Goal: Task Accomplishment & Management: Use online tool/utility

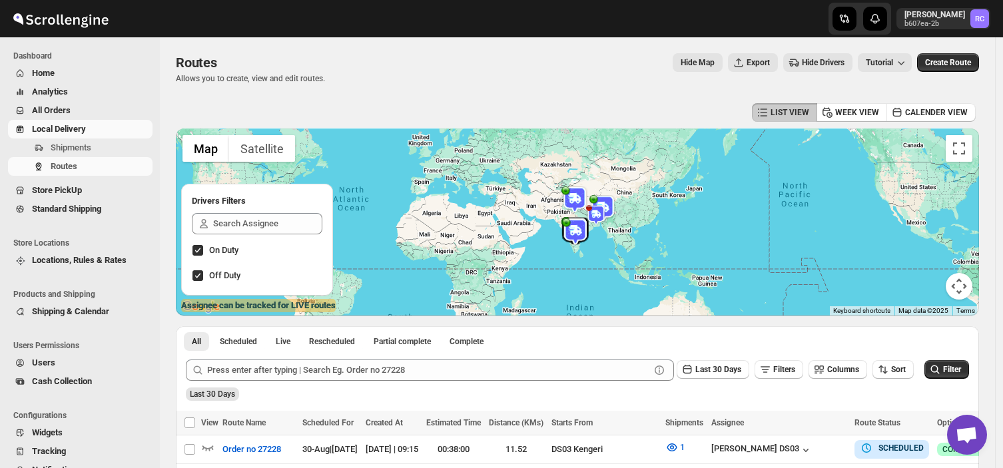
drag, startPoint x: 0, startPoint y: 0, endPoint x: 541, endPoint y: 265, distance: 602.1
click at [541, 326] on div "All Scheduled Live Rescheduled Partial complete Complete More views All Schedul…" at bounding box center [362, 340] width 372 height 29
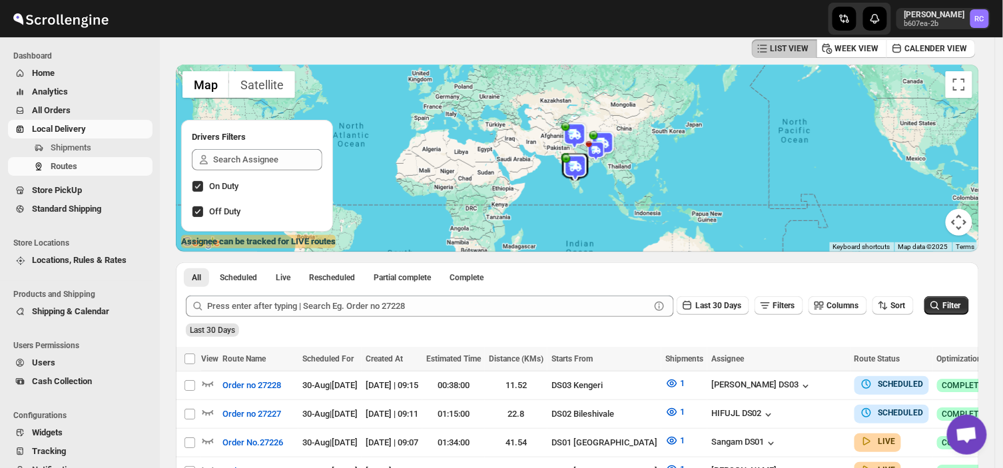
scroll to position [64, 0]
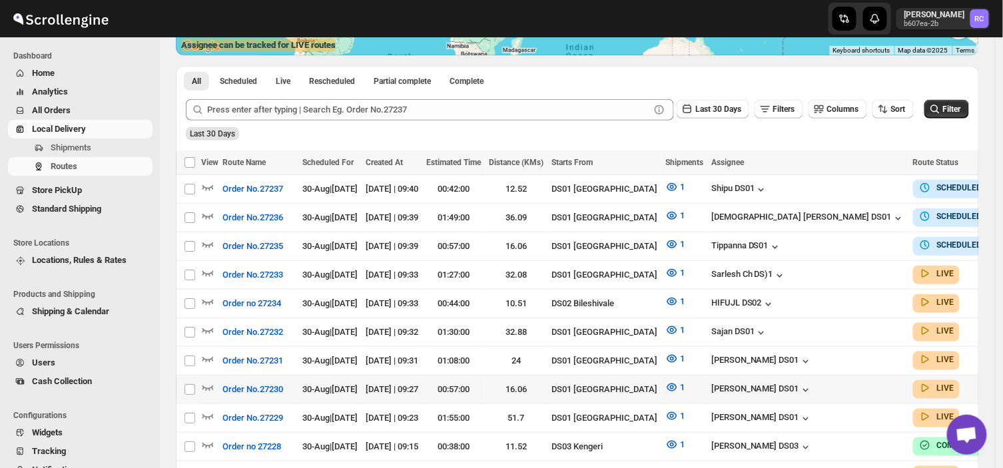
scroll to position [257, 0]
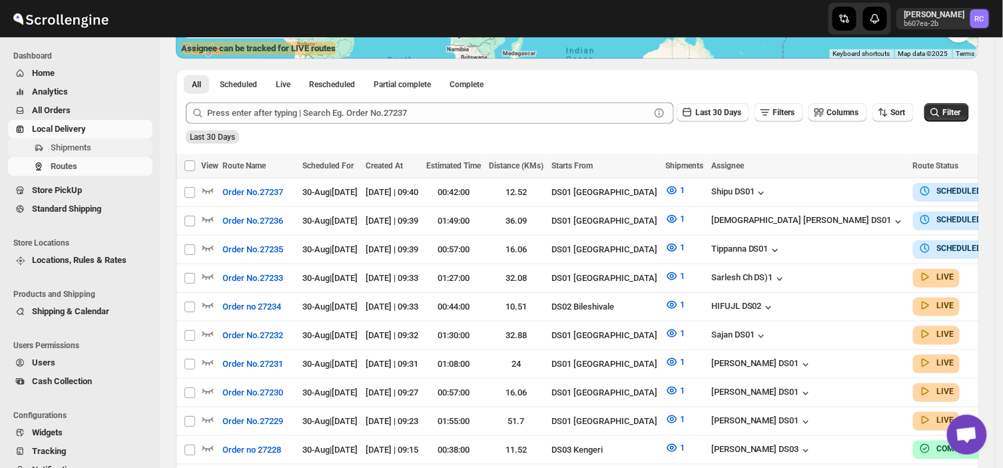
click at [93, 142] on span "Shipments" at bounding box center [100, 147] width 99 height 13
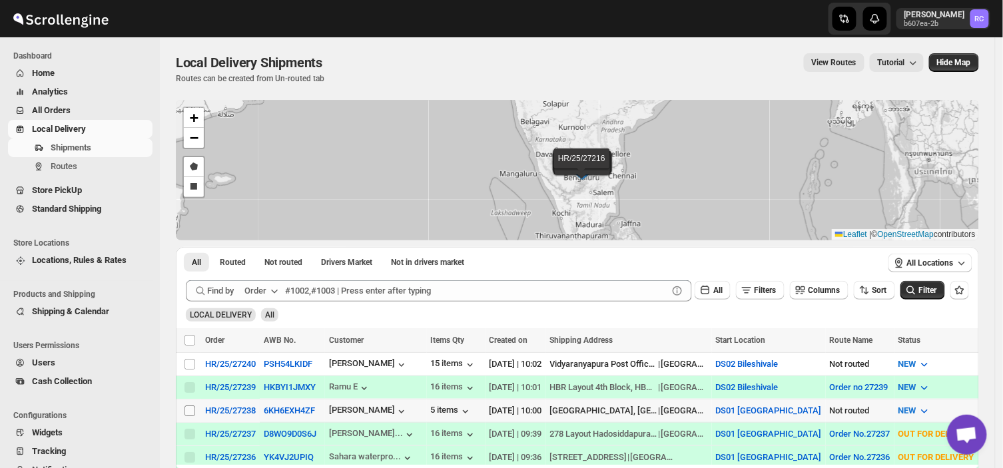
click at [185, 408] on input "Select shipment" at bounding box center [189, 411] width 11 height 11
checkbox input "true"
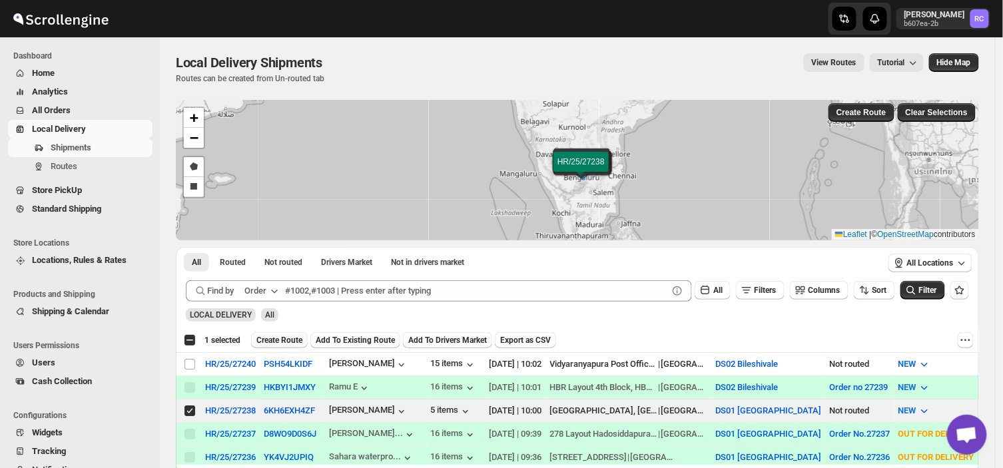
click at [290, 335] on span "Create Route" at bounding box center [279, 340] width 46 height 11
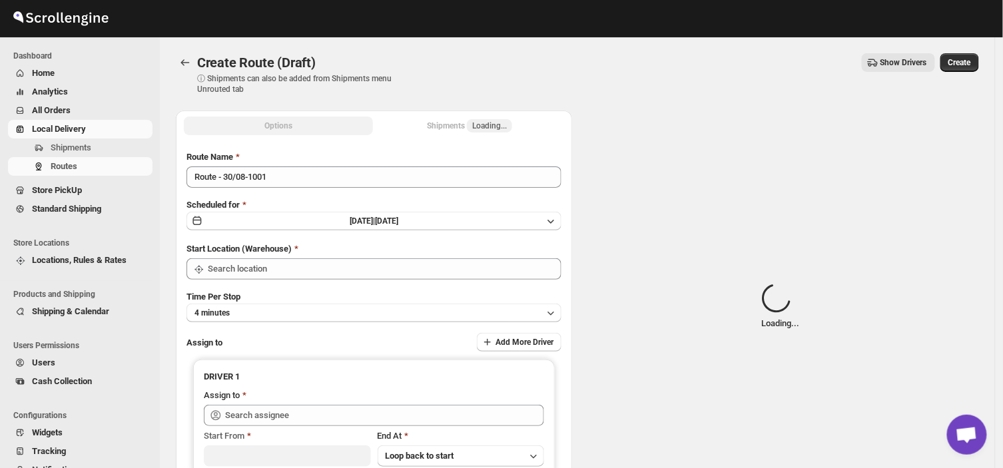
type input "DS01 [GEOGRAPHIC_DATA]"
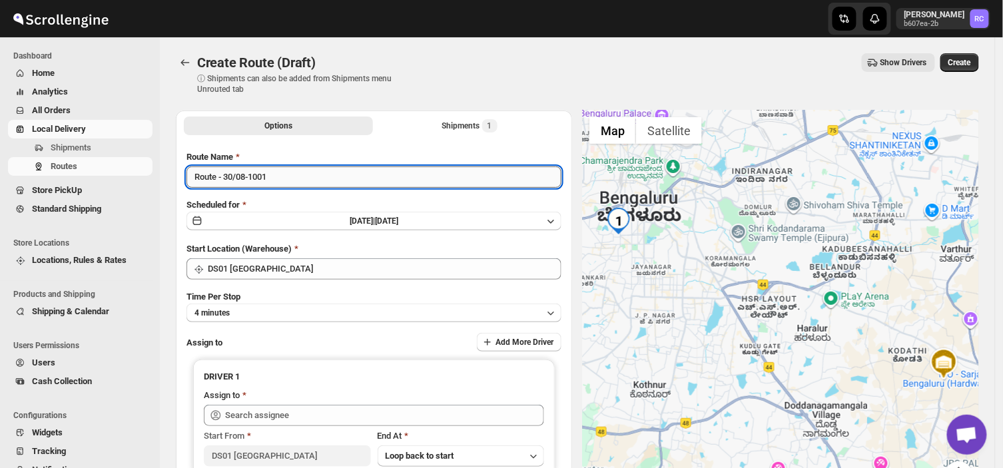
click at [278, 172] on input "Route - 30/08-1001" at bounding box center [373, 176] width 375 height 21
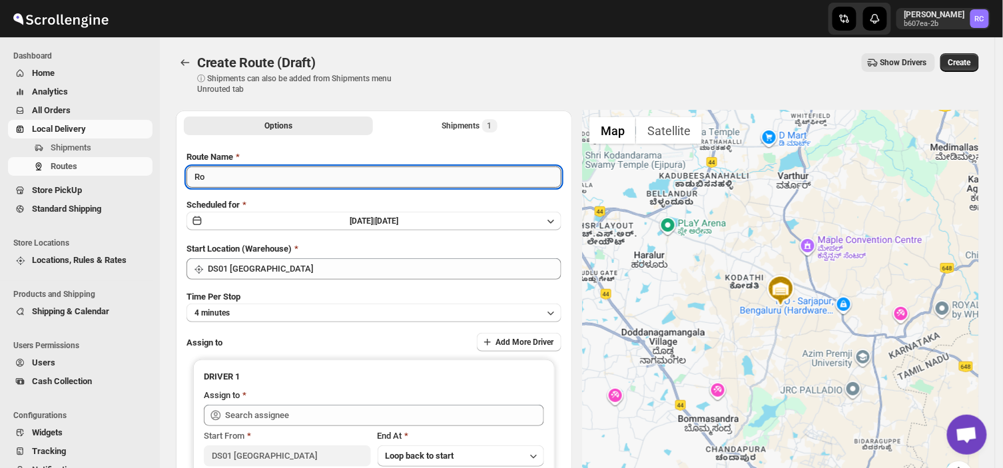
type input "R"
type input "Order no 27238"
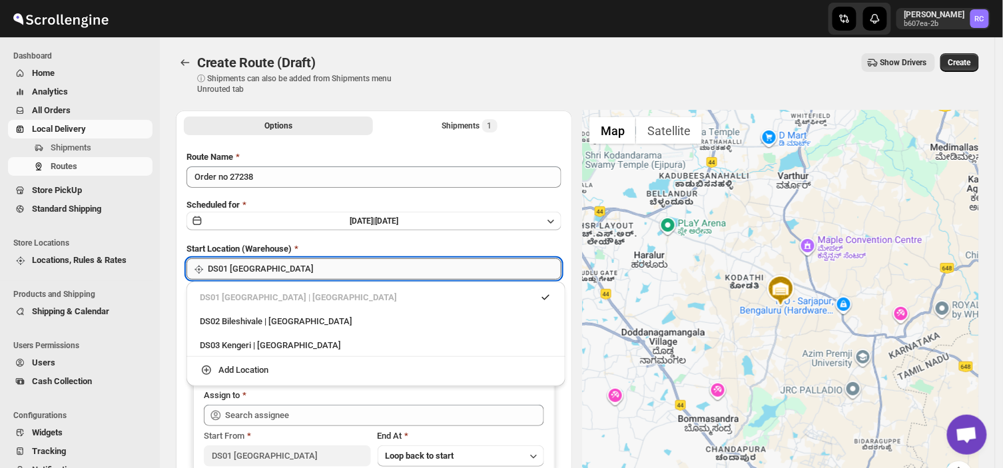
click at [291, 273] on input "DS01 [GEOGRAPHIC_DATA]" at bounding box center [385, 268] width 354 height 21
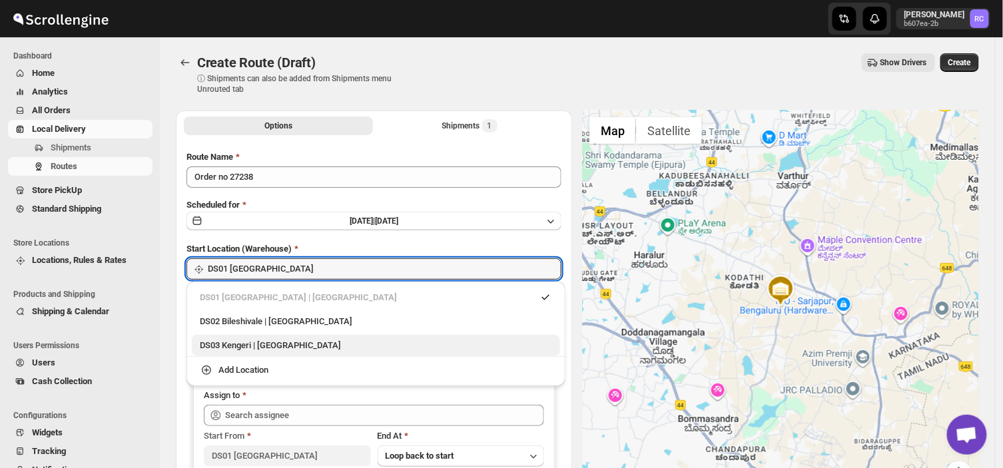
click at [216, 345] on div "DS03 Kengeri | [GEOGRAPHIC_DATA]" at bounding box center [376, 345] width 352 height 13
type input "DS03 Kengeri"
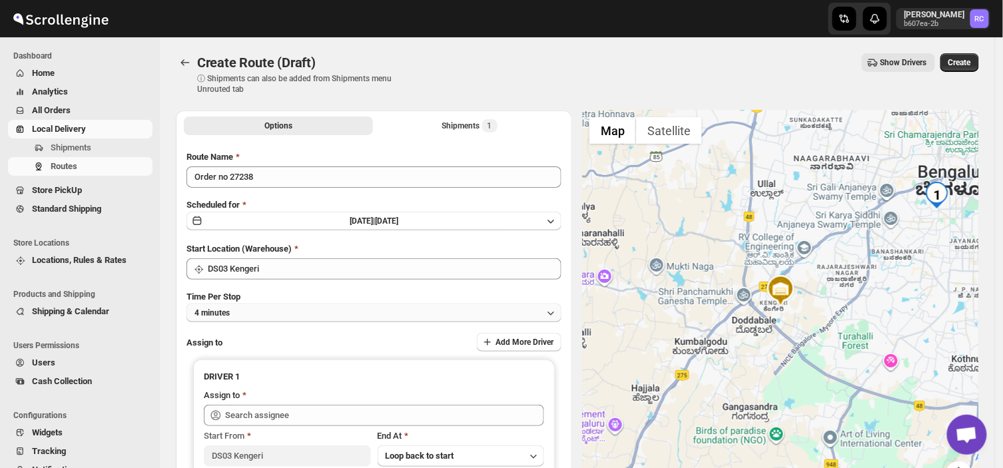
click at [238, 312] on button "4 minutes" at bounding box center [373, 313] width 375 height 19
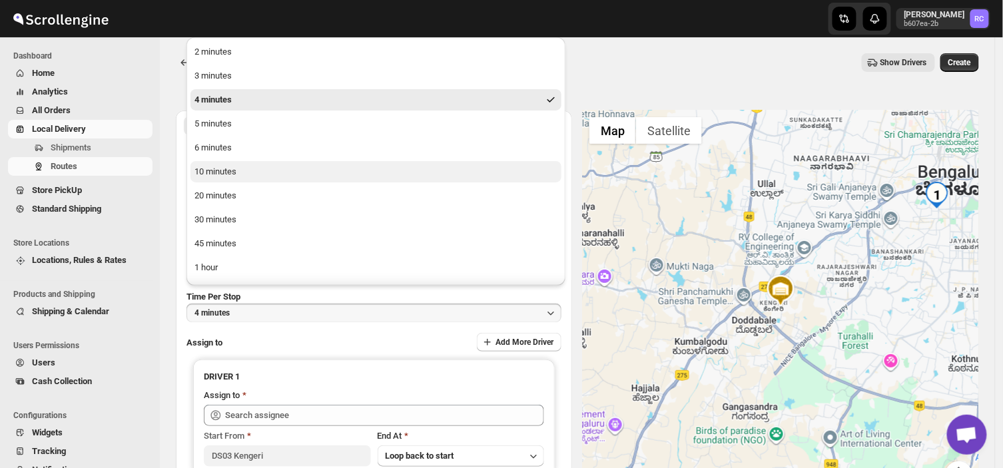
click at [228, 173] on div "10 minutes" at bounding box center [215, 171] width 42 height 13
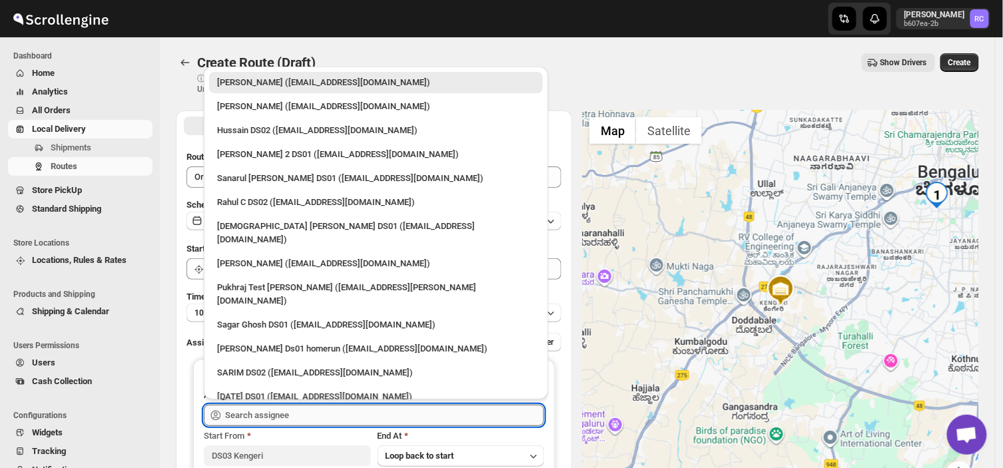
click at [323, 406] on input "text" at bounding box center [384, 415] width 319 height 21
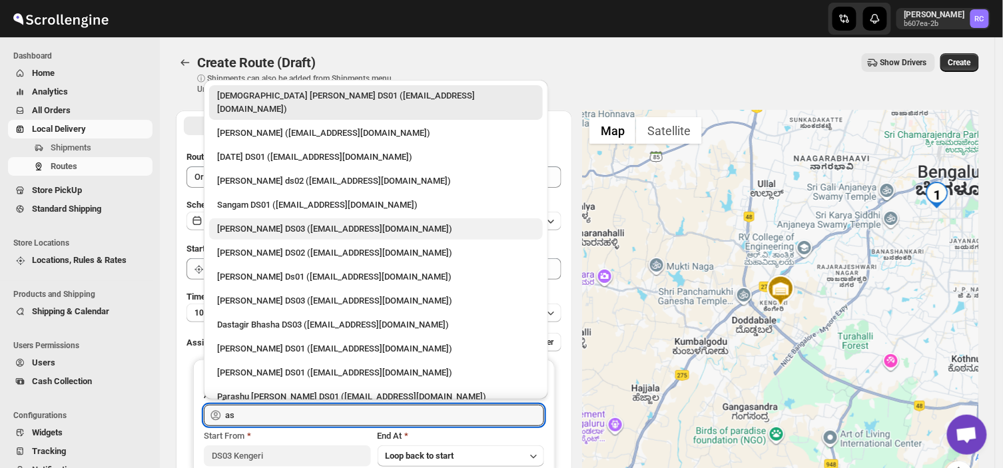
click at [278, 222] on div "[PERSON_NAME] DS03 ([EMAIL_ADDRESS][DOMAIN_NAME])" at bounding box center [376, 228] width 318 height 13
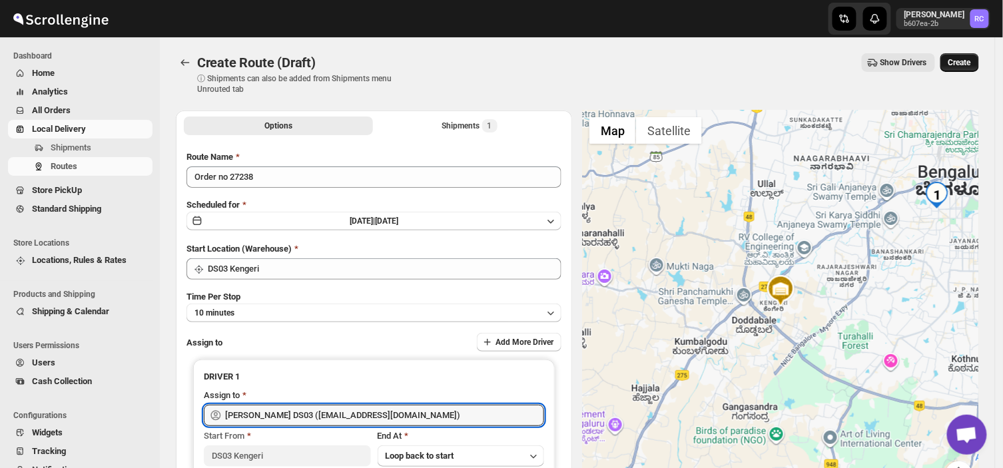
type input "[PERSON_NAME] DS03 ([EMAIL_ADDRESS][DOMAIN_NAME])"
click at [966, 56] on button "Create" at bounding box center [959, 62] width 39 height 19
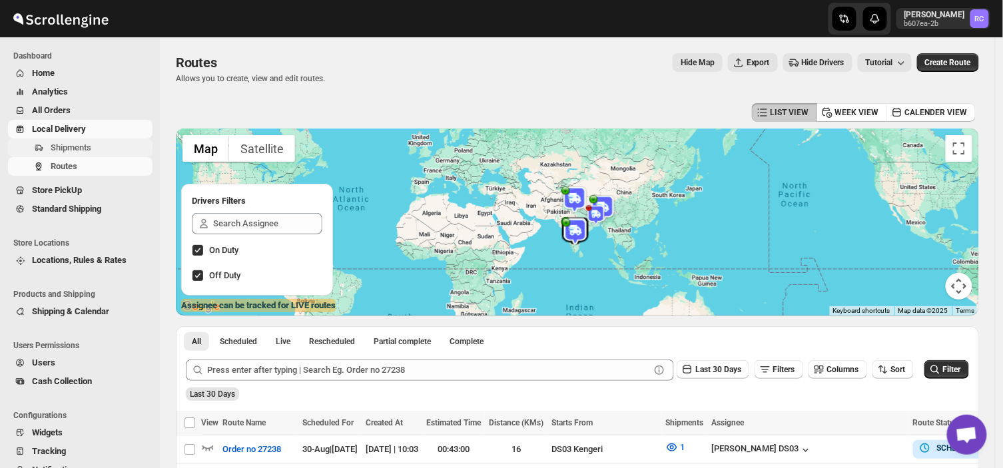
click at [91, 149] on span "Shipments" at bounding box center [100, 147] width 99 height 13
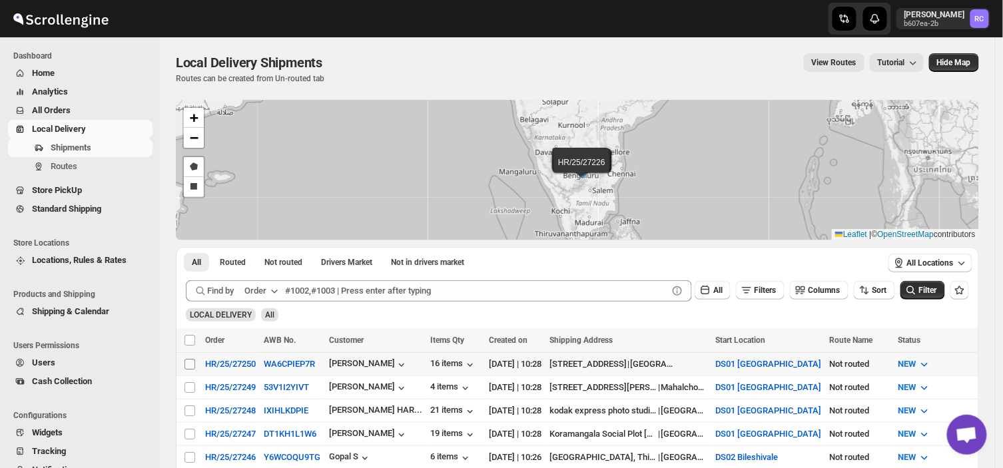
click at [187, 363] on input "Select shipment" at bounding box center [189, 364] width 11 height 11
checkbox input "true"
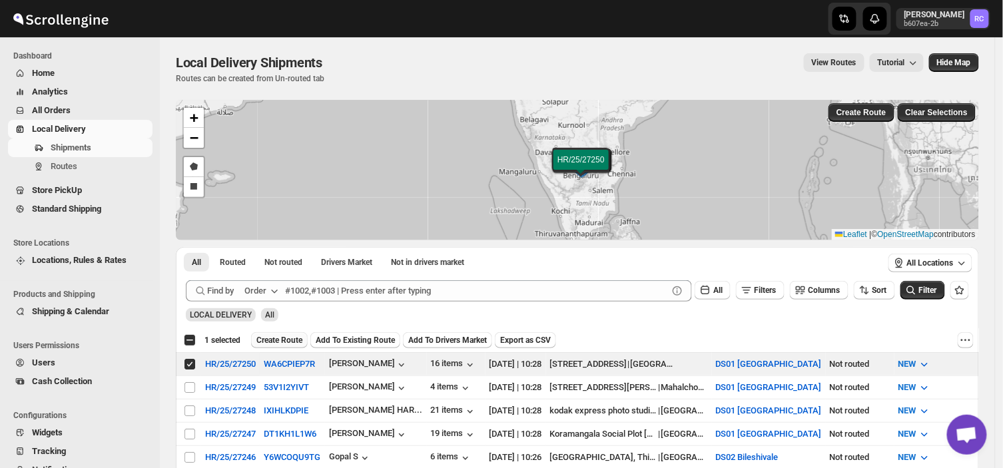
click at [290, 338] on span "Create Route" at bounding box center [279, 340] width 46 height 11
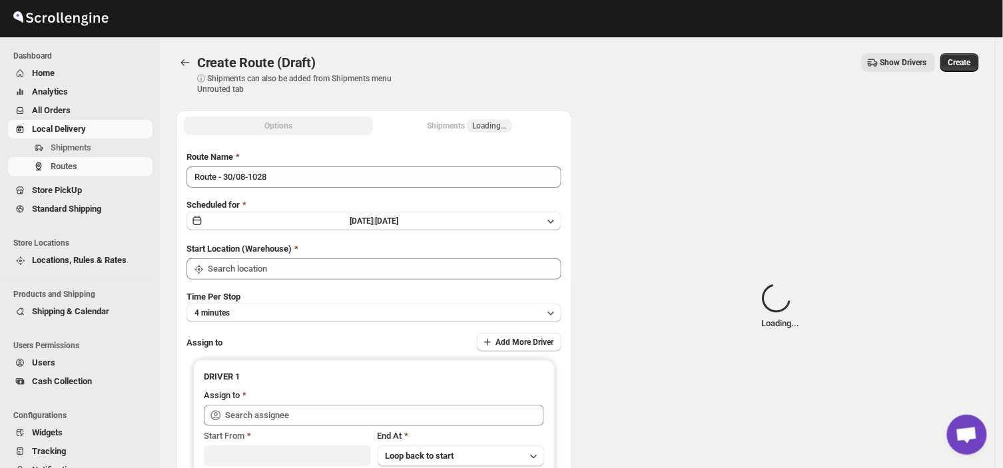
type input "DS01 [GEOGRAPHIC_DATA]"
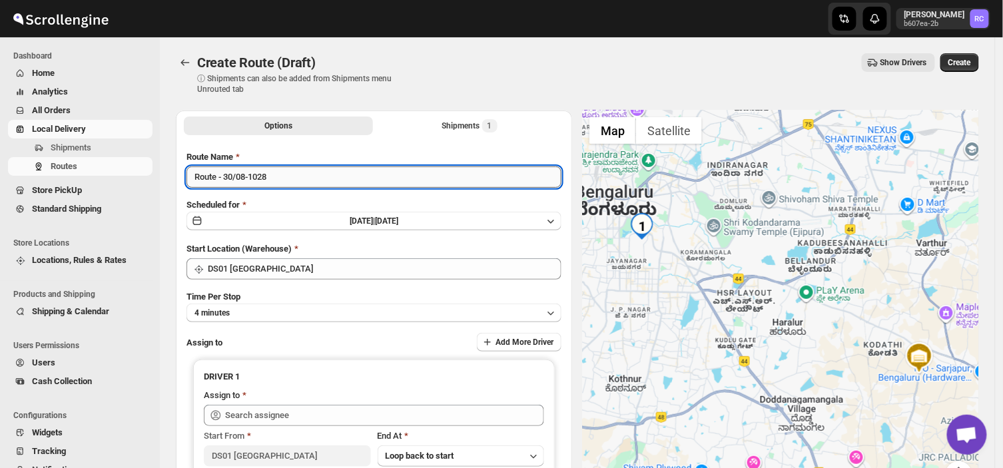
click at [273, 181] on input "Route - 30/08-1028" at bounding box center [373, 176] width 375 height 21
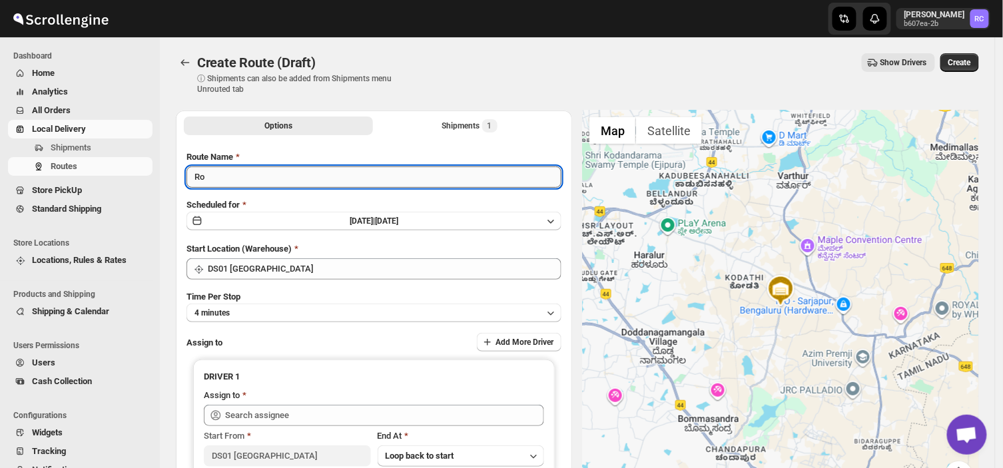
type input "R"
type input "Order no 27250"
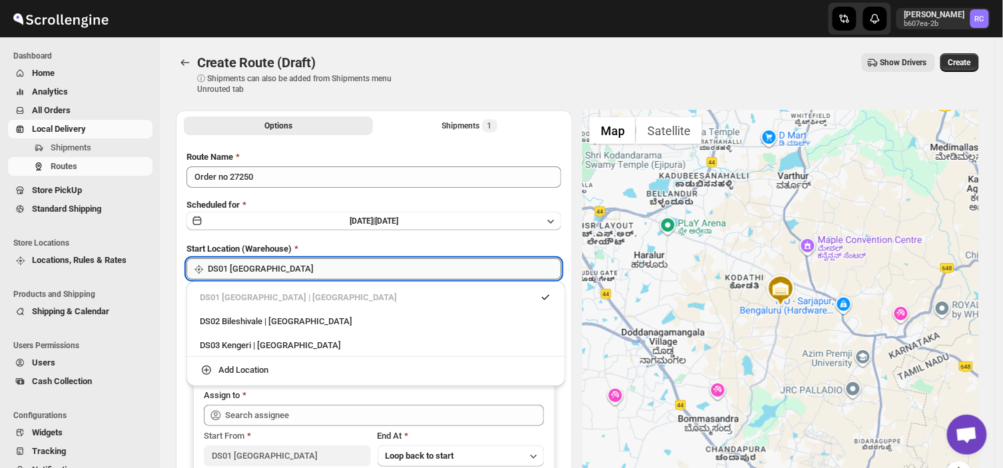
click at [274, 268] on input "DS01 [GEOGRAPHIC_DATA]" at bounding box center [385, 268] width 354 height 21
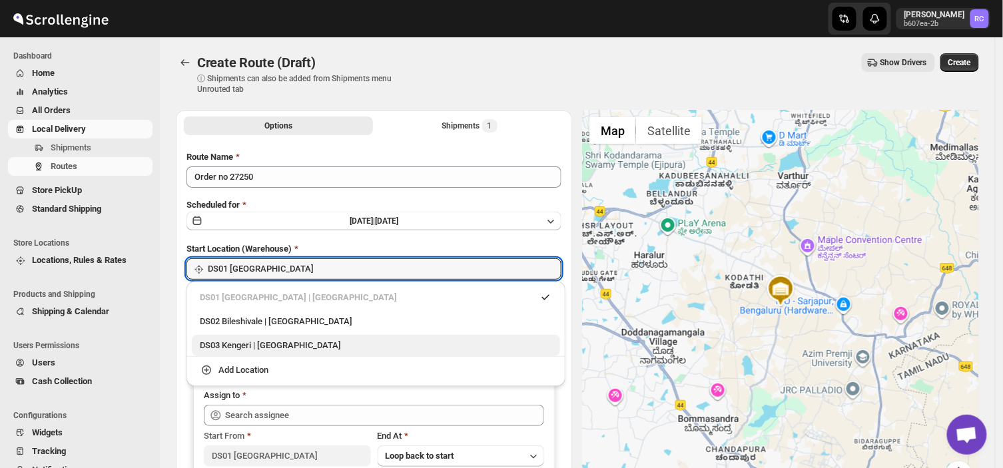
click at [212, 343] on div "DS03 Kengeri | [GEOGRAPHIC_DATA]" at bounding box center [376, 345] width 352 height 13
type input "DS03 Kengeri"
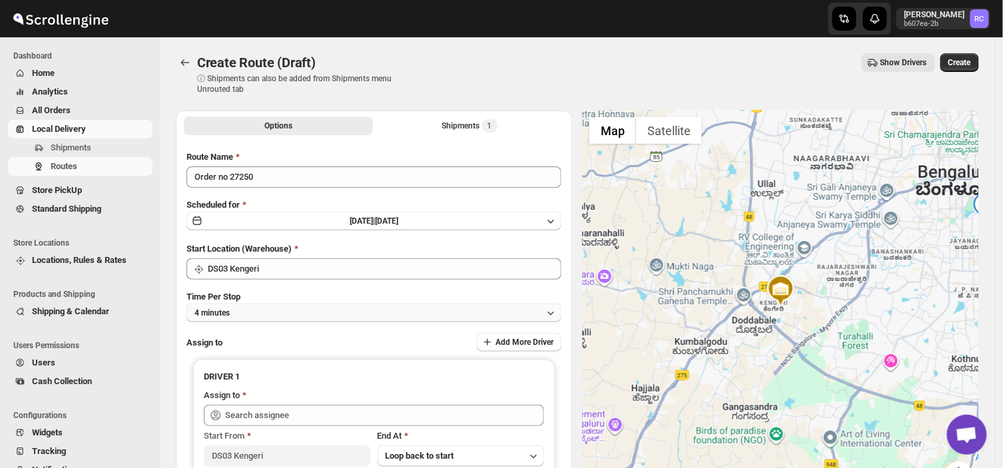
click at [241, 315] on button "4 minutes" at bounding box center [373, 313] width 375 height 19
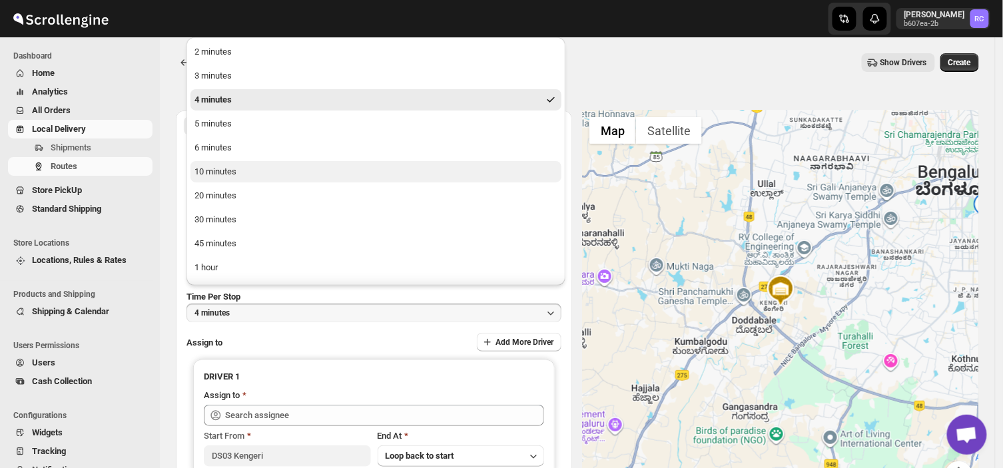
click at [220, 166] on div "10 minutes" at bounding box center [215, 171] width 42 height 13
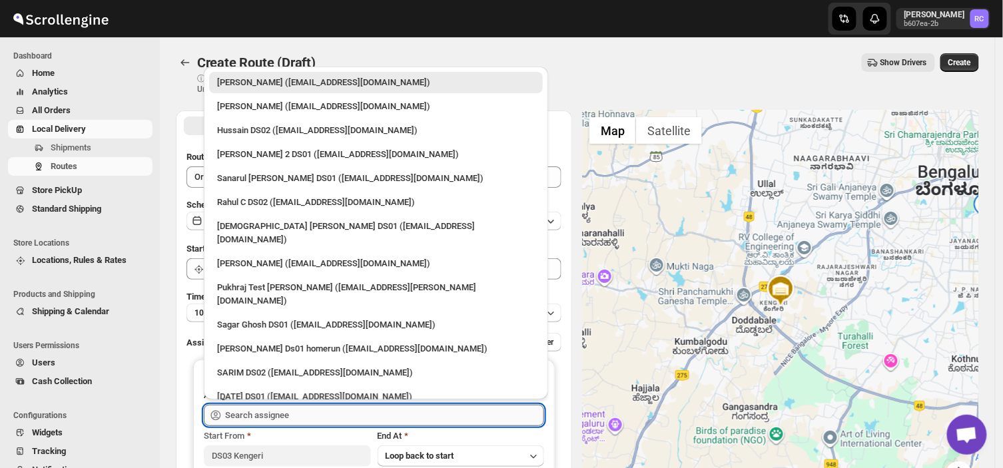
click at [310, 418] on input "text" at bounding box center [384, 415] width 319 height 21
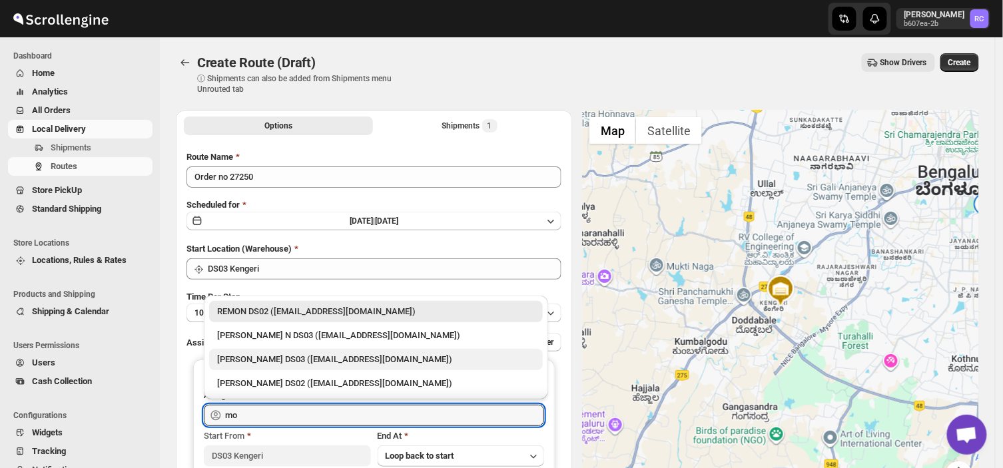
click at [278, 356] on div "[PERSON_NAME] DS03 ([EMAIL_ADDRESS][DOMAIN_NAME])" at bounding box center [376, 359] width 318 height 13
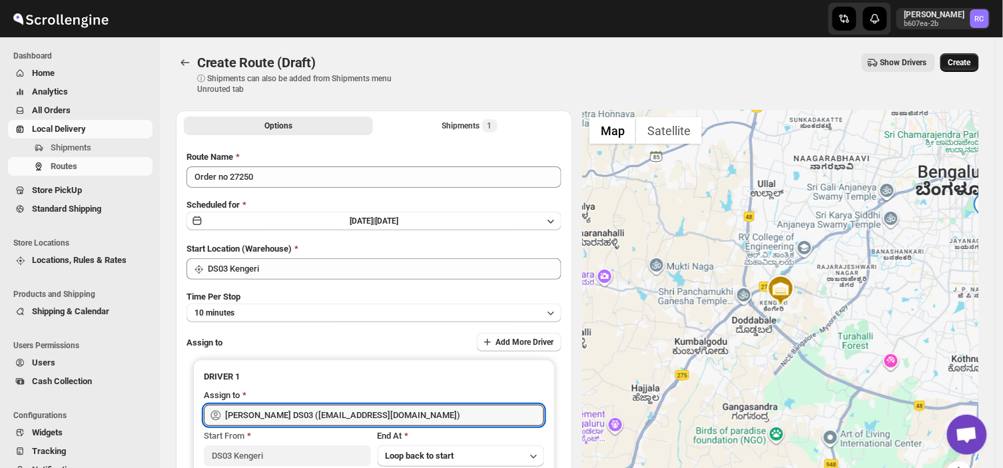
type input "[PERSON_NAME] DS03 ([EMAIL_ADDRESS][DOMAIN_NAME])"
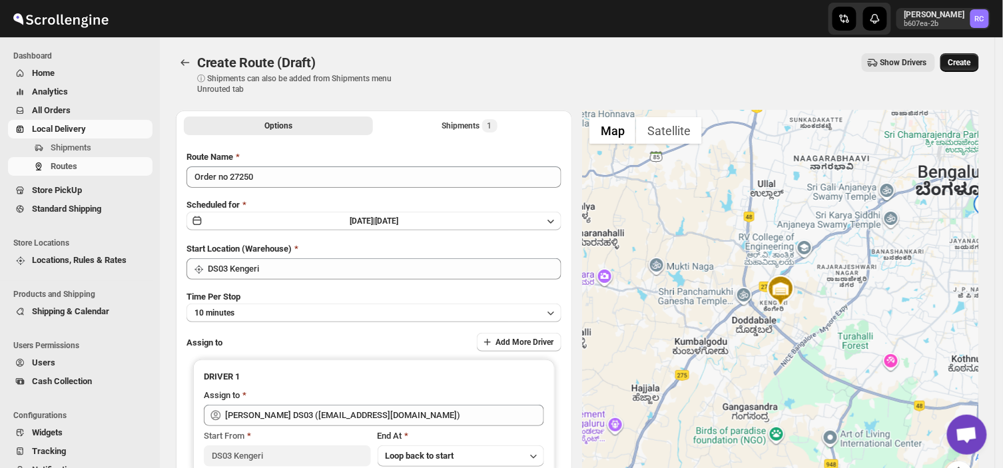
click at [960, 57] on span "Create" at bounding box center [959, 62] width 23 height 11
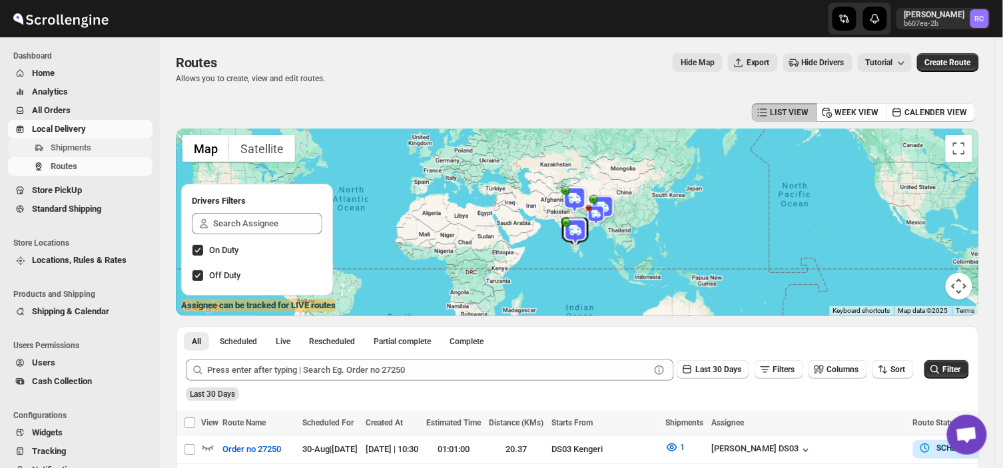
click at [78, 146] on span "Shipments" at bounding box center [71, 147] width 41 height 10
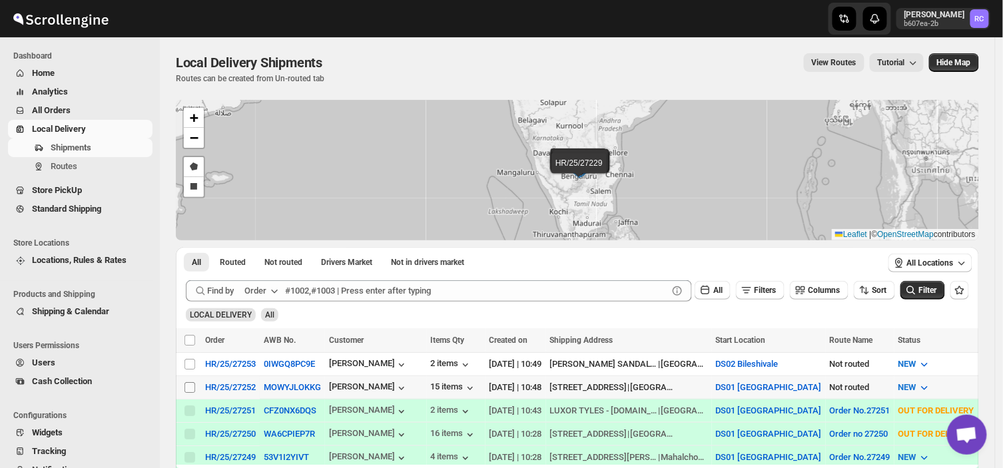
click at [187, 385] on input "Select shipment" at bounding box center [189, 387] width 11 height 11
checkbox input "true"
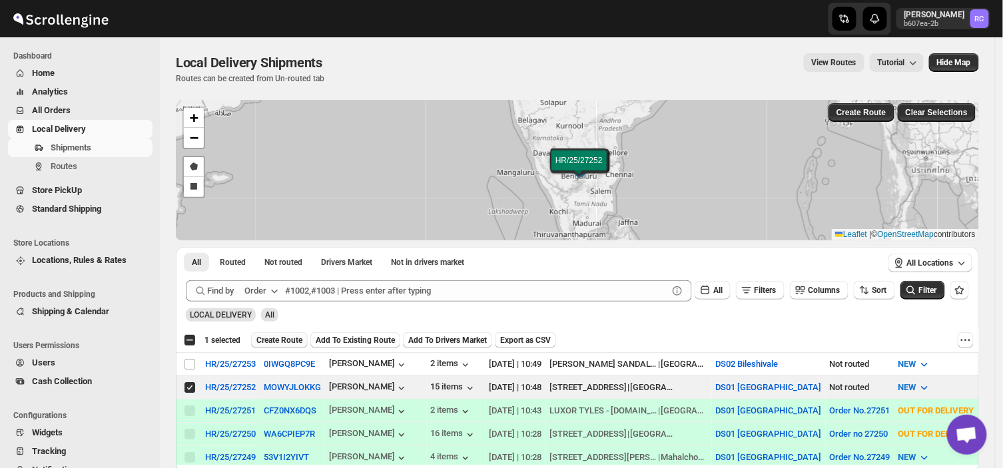
click at [284, 340] on span "Create Route" at bounding box center [279, 340] width 46 height 11
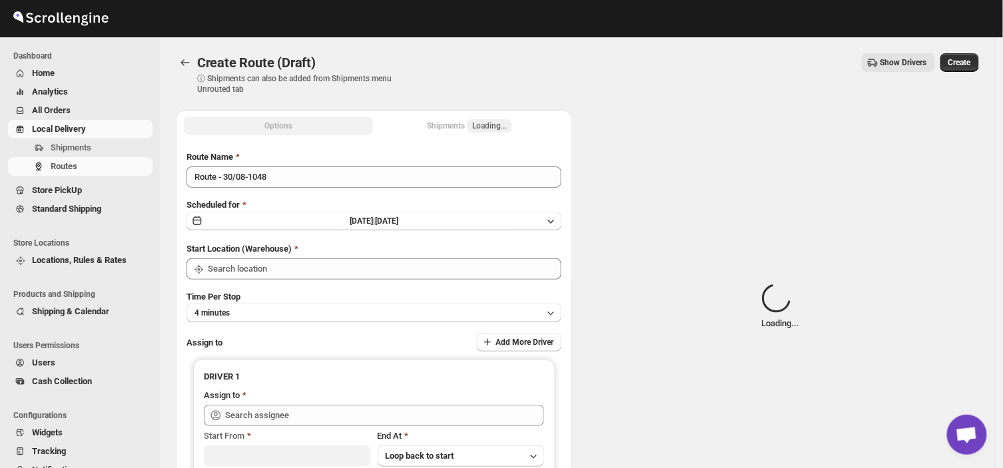
type input "DS01 [GEOGRAPHIC_DATA]"
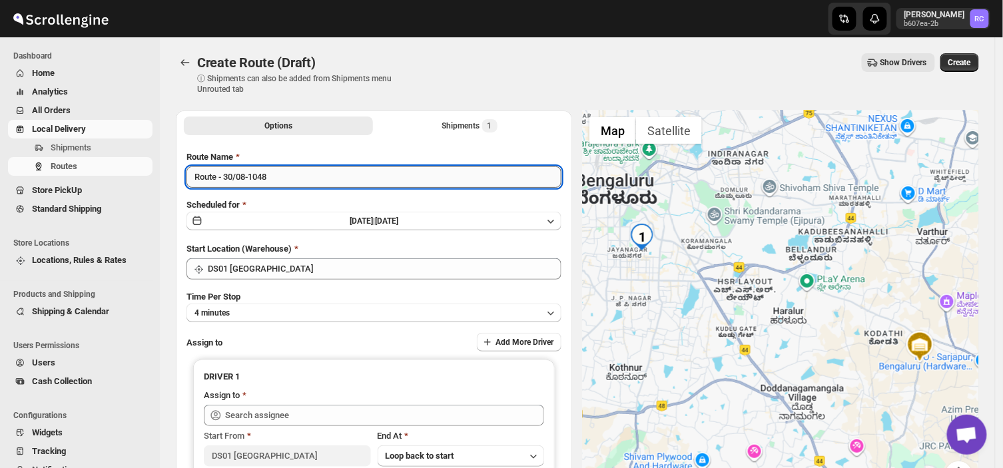
click at [280, 176] on input "Route - 30/08-1048" at bounding box center [373, 176] width 375 height 21
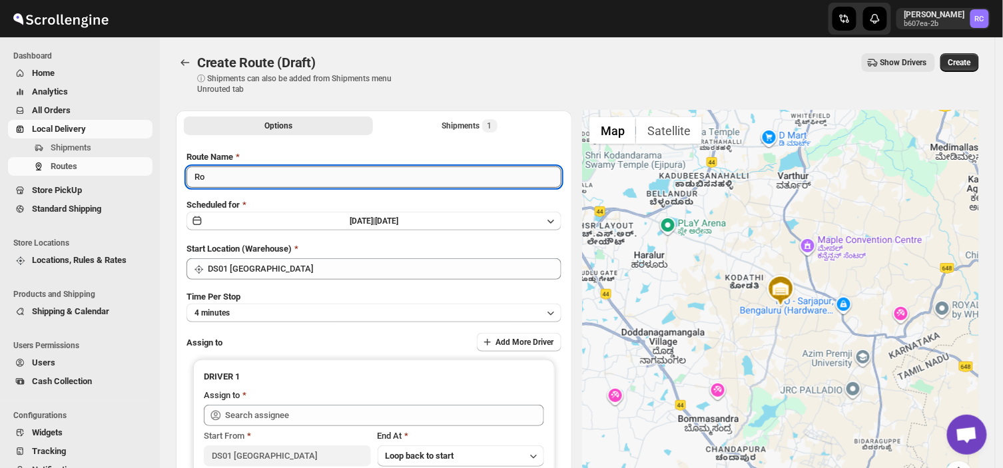
type input "R"
type input "Order no 27252"
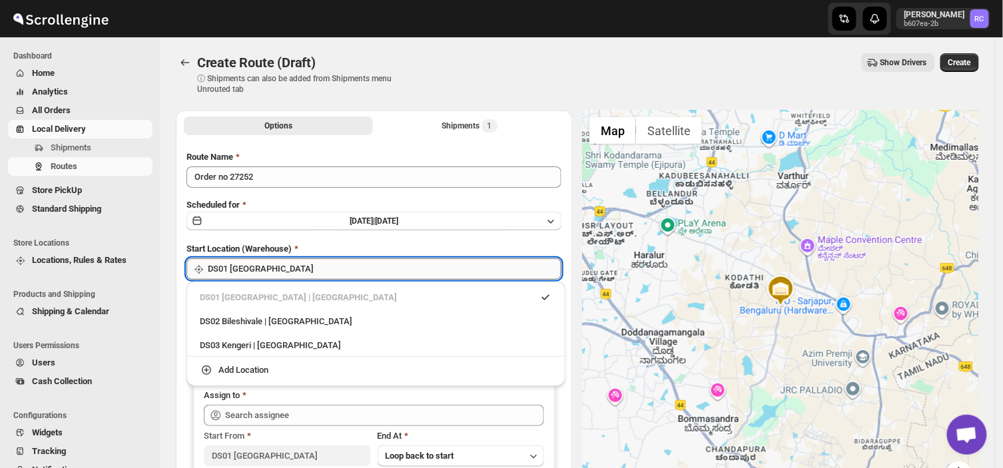
click at [289, 270] on input "DS01 [GEOGRAPHIC_DATA]" at bounding box center [385, 268] width 354 height 21
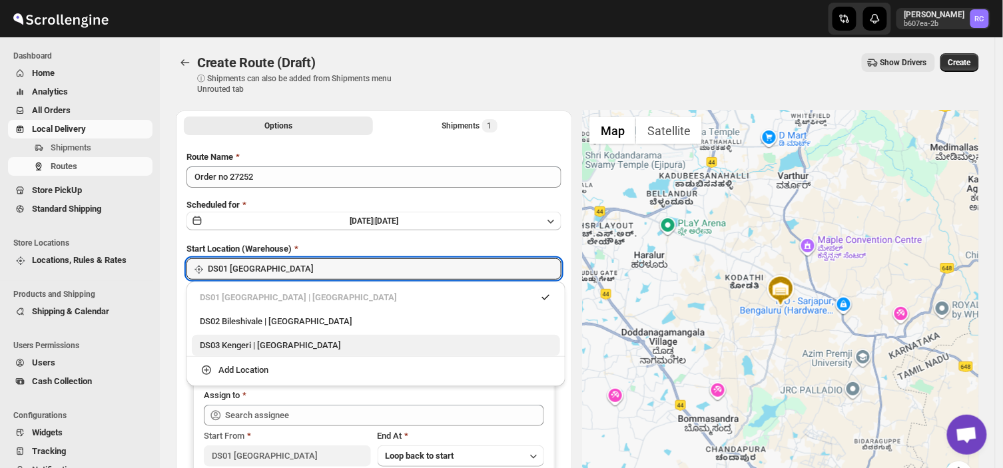
click at [228, 347] on div "DS03 Kengeri | [GEOGRAPHIC_DATA]" at bounding box center [376, 345] width 352 height 13
type input "DS03 Kengeri"
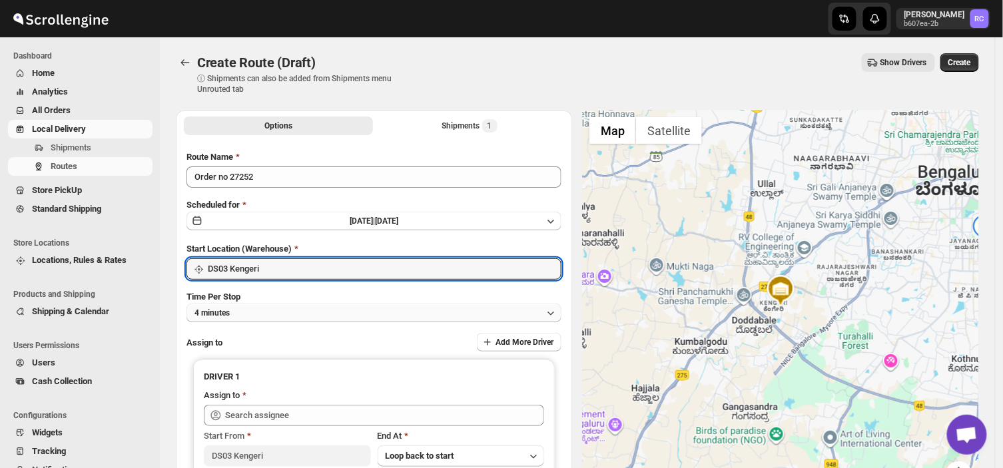
click at [246, 309] on button "4 minutes" at bounding box center [373, 313] width 375 height 19
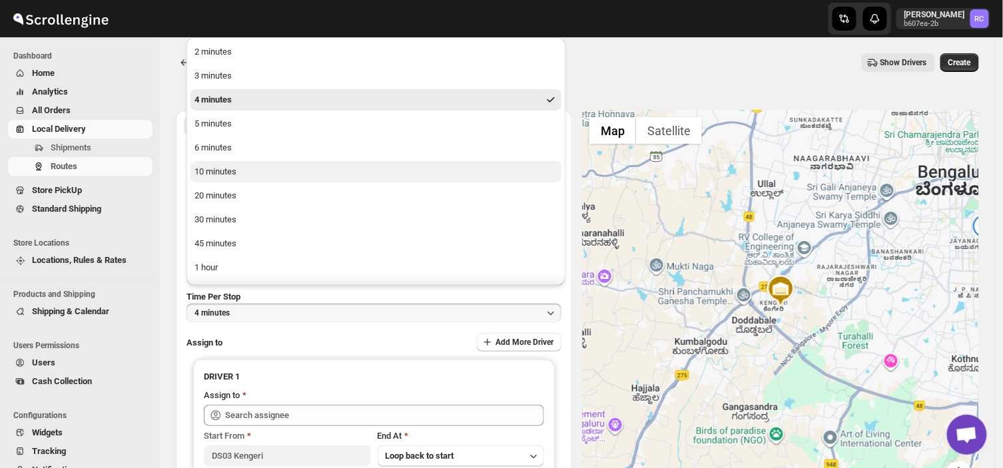
click at [233, 176] on div "10 minutes" at bounding box center [215, 171] width 42 height 13
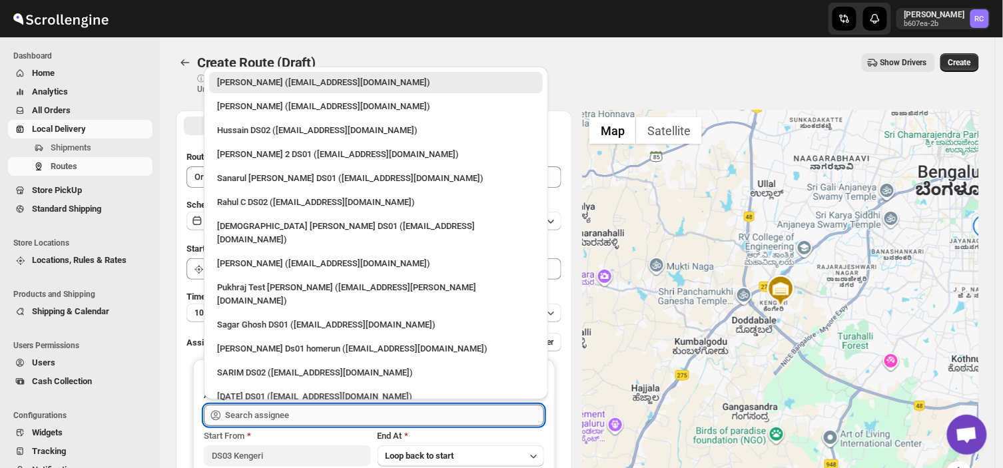
click at [302, 412] on input "text" at bounding box center [384, 415] width 319 height 21
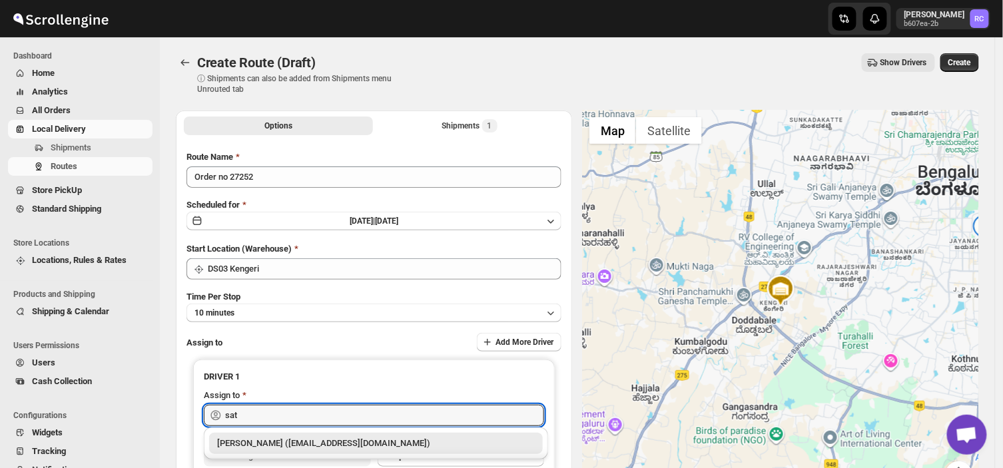
click at [289, 443] on div "[PERSON_NAME] ([EMAIL_ADDRESS][DOMAIN_NAME])" at bounding box center [376, 443] width 318 height 13
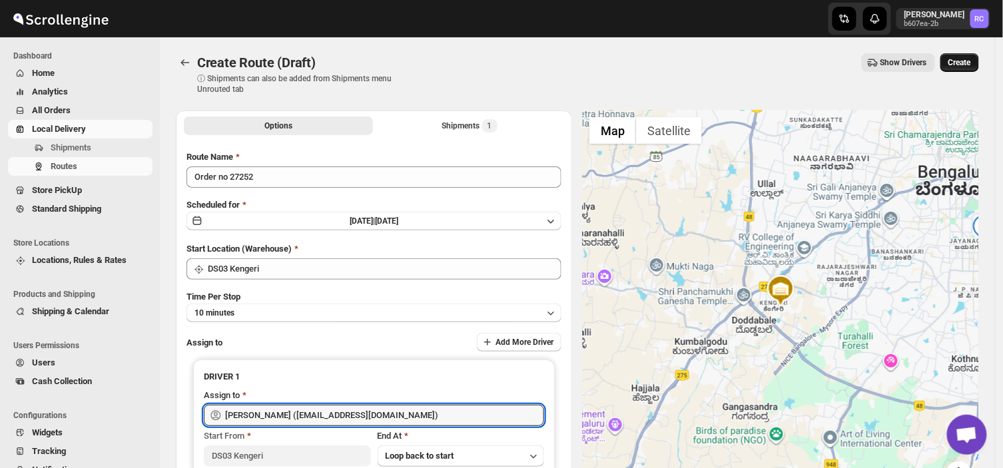
type input "[PERSON_NAME] ([EMAIL_ADDRESS][DOMAIN_NAME])"
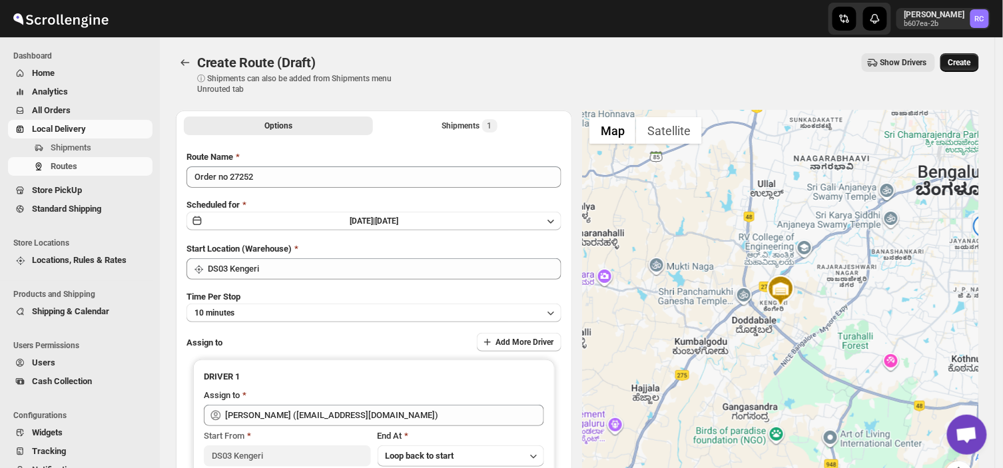
click at [966, 59] on span "Create" at bounding box center [959, 62] width 23 height 11
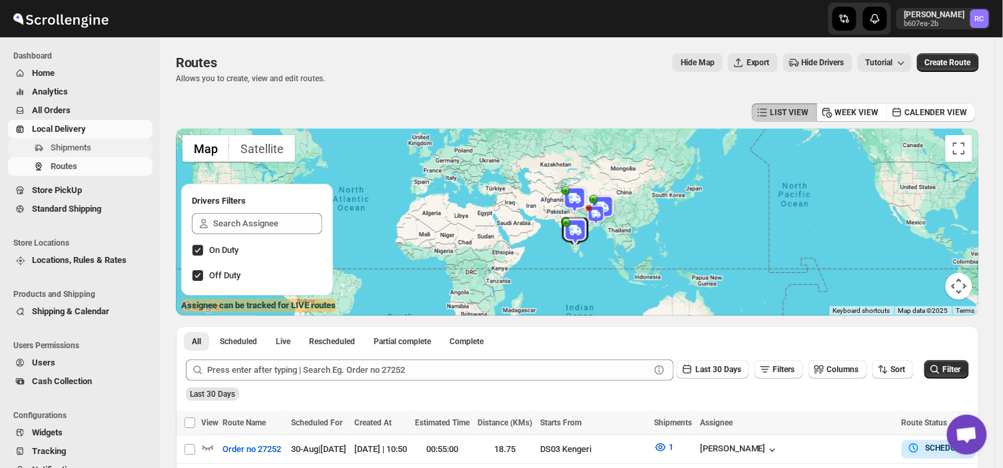
click at [80, 149] on span "Shipments" at bounding box center [71, 147] width 41 height 10
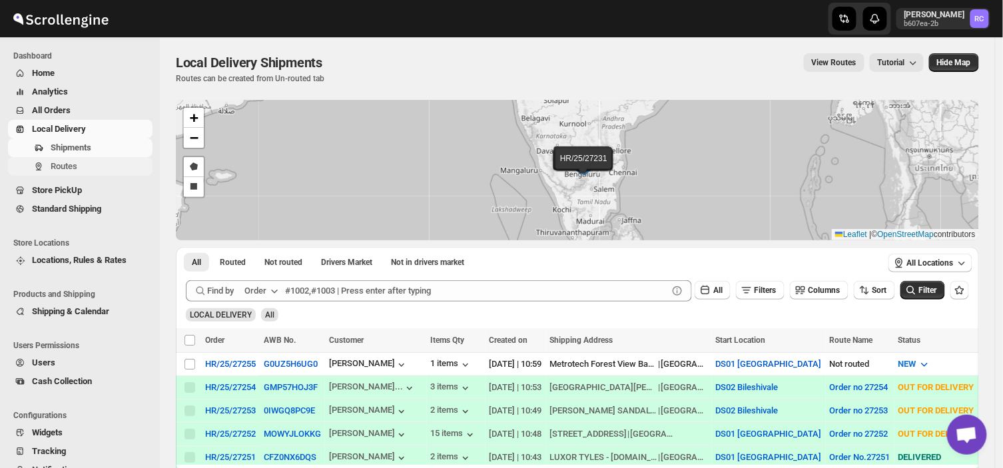
click at [101, 170] on span "Routes" at bounding box center [100, 166] width 99 height 13
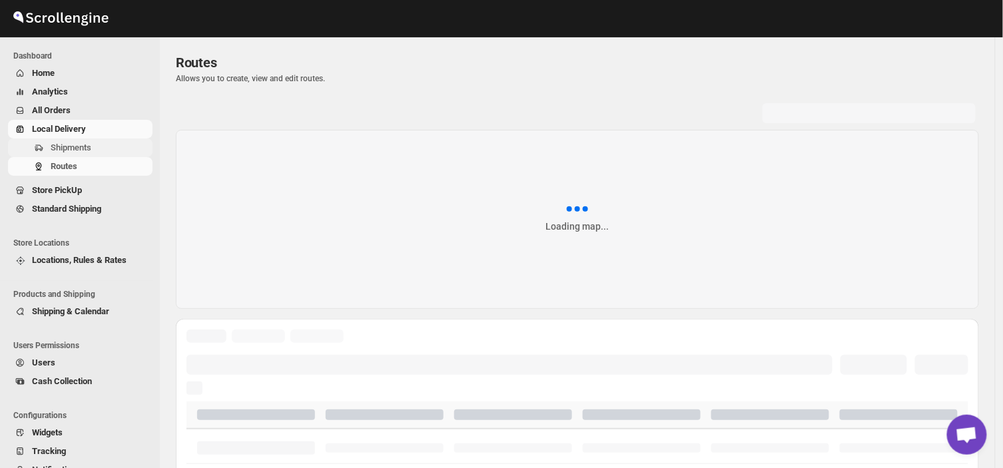
click at [95, 151] on span "Shipments" at bounding box center [100, 147] width 99 height 13
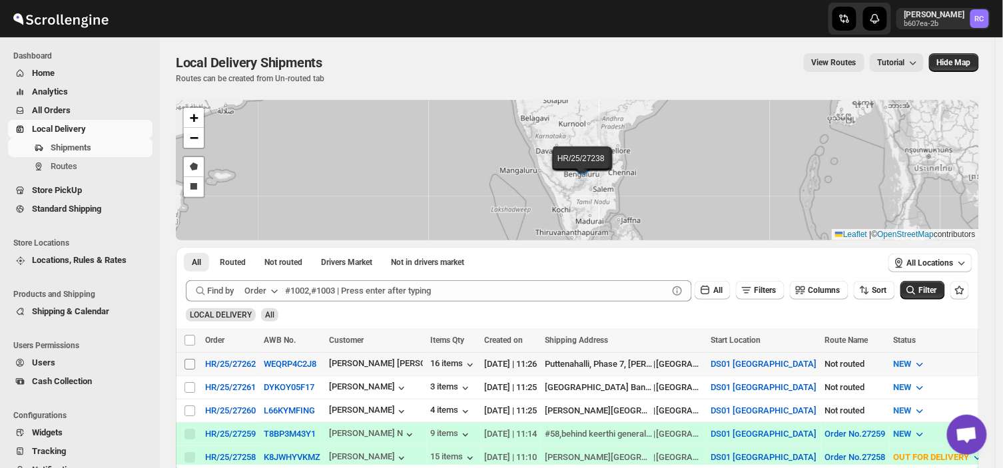
click at [188, 362] on input "Select shipment" at bounding box center [189, 364] width 11 height 11
checkbox input "true"
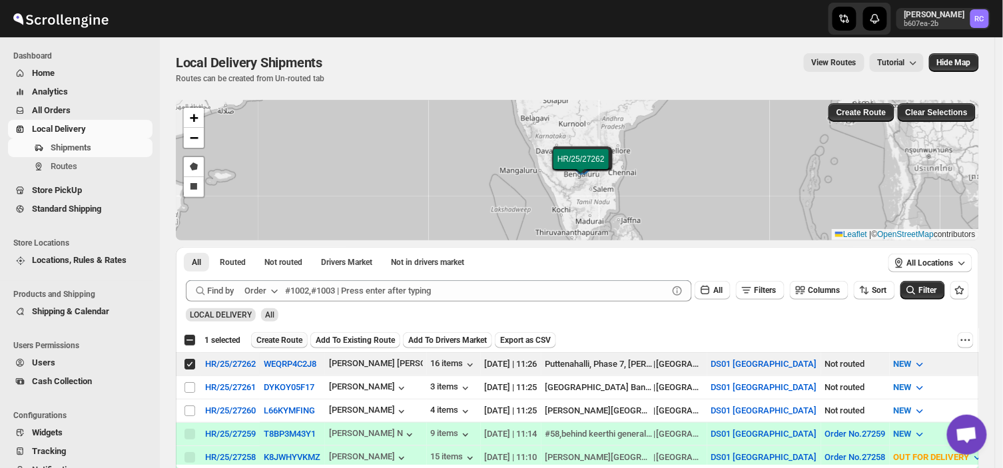
click at [285, 341] on span "Create Route" at bounding box center [279, 340] width 46 height 11
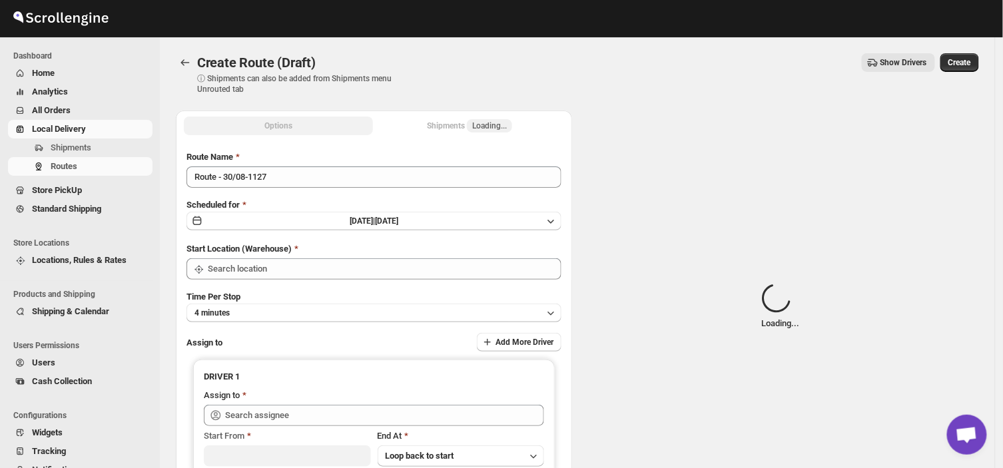
type input "DS01 [GEOGRAPHIC_DATA]"
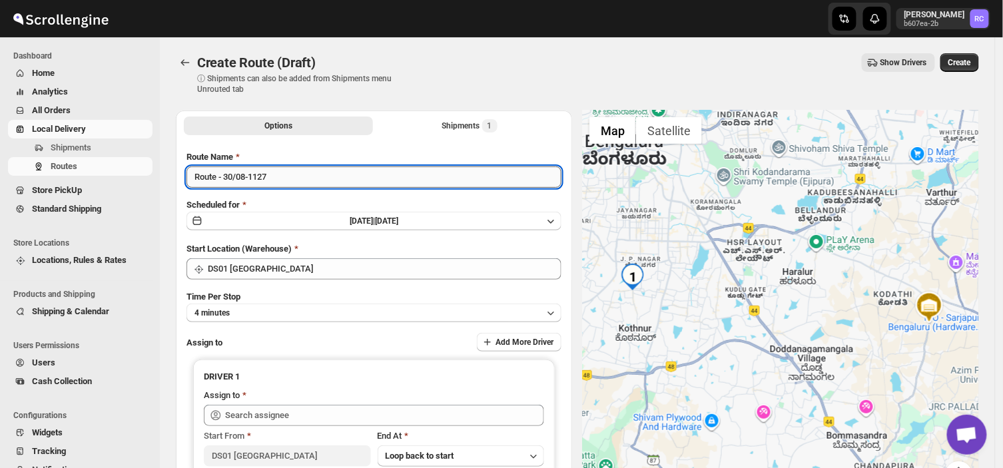
click at [278, 178] on input "Route - 30/08-1127" at bounding box center [373, 176] width 375 height 21
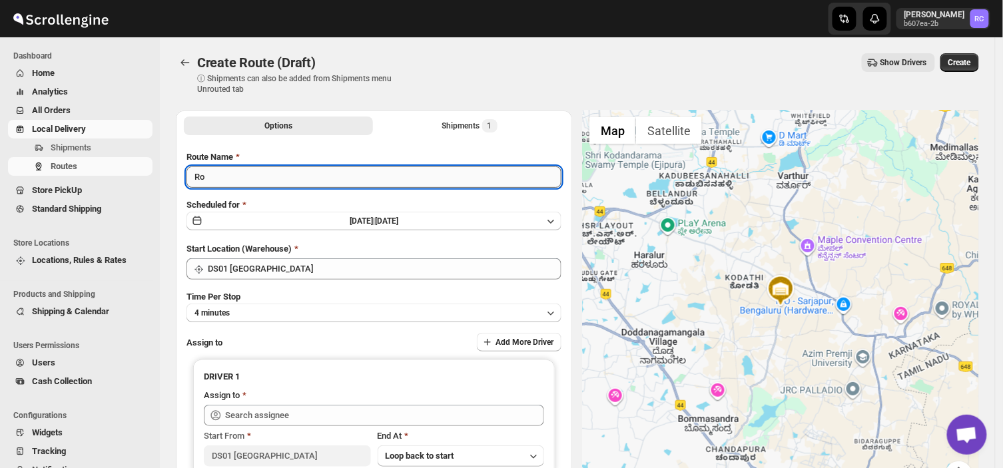
type input "R"
type input "Order no 27262"
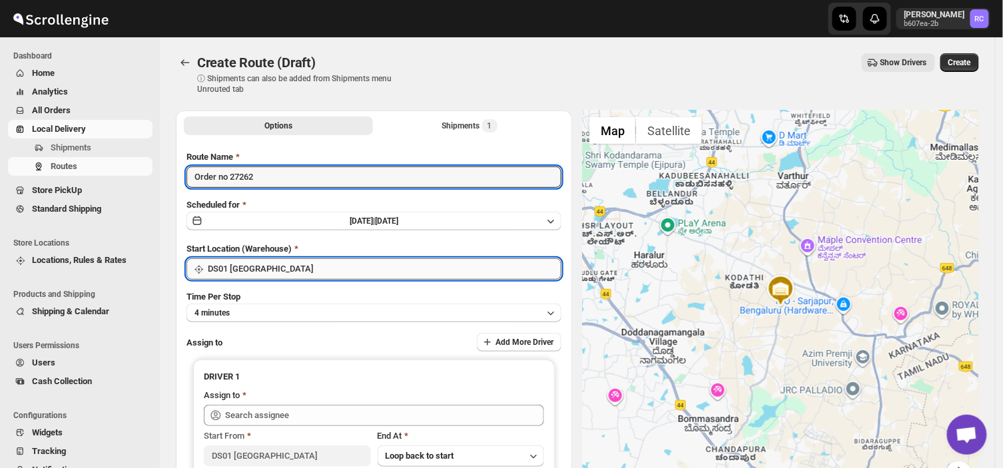
click at [280, 276] on input "DS01 [GEOGRAPHIC_DATA]" at bounding box center [385, 268] width 354 height 21
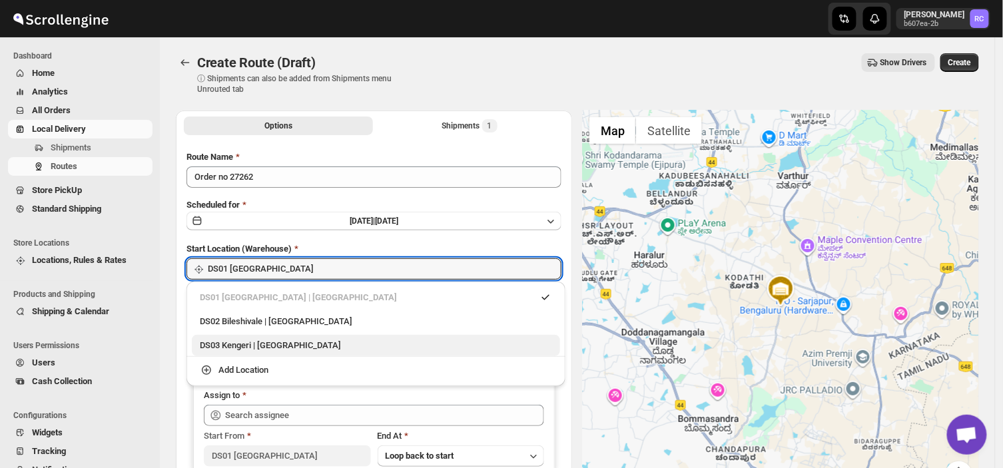
click at [226, 348] on div "DS03 Kengeri | [GEOGRAPHIC_DATA]" at bounding box center [376, 345] width 352 height 13
type input "DS03 Kengeri"
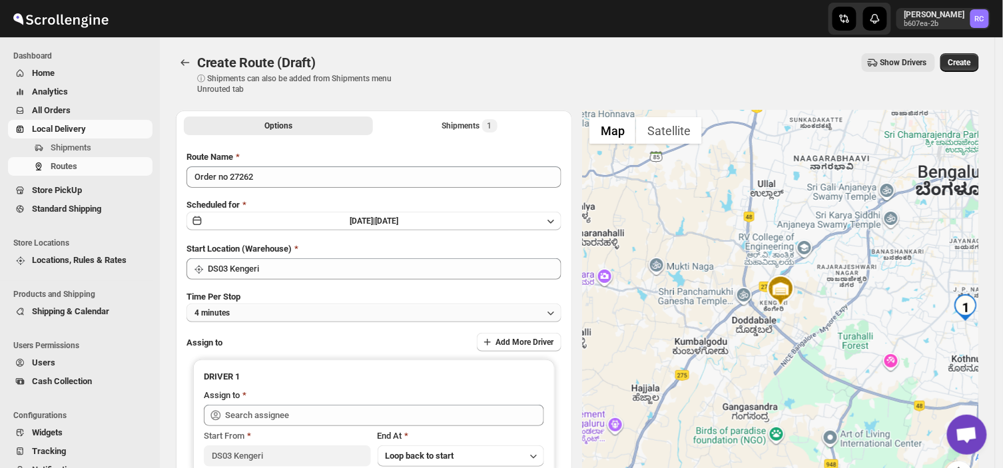
click at [261, 318] on button "4 minutes" at bounding box center [373, 313] width 375 height 19
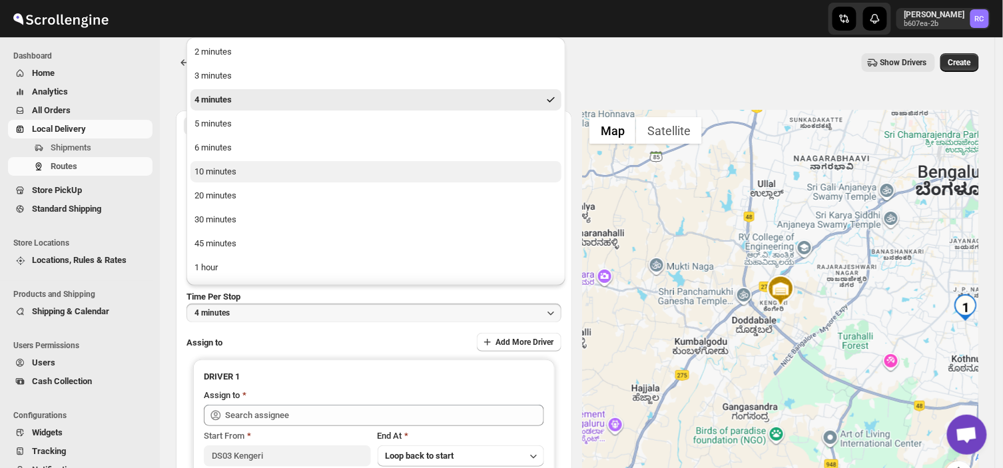
click at [244, 176] on button "10 minutes" at bounding box center [375, 171] width 371 height 21
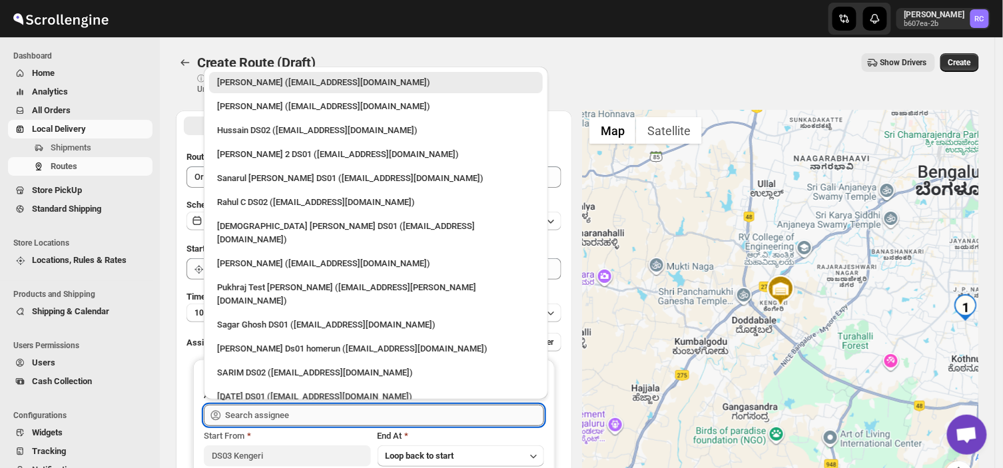
click at [300, 418] on input "text" at bounding box center [384, 415] width 319 height 21
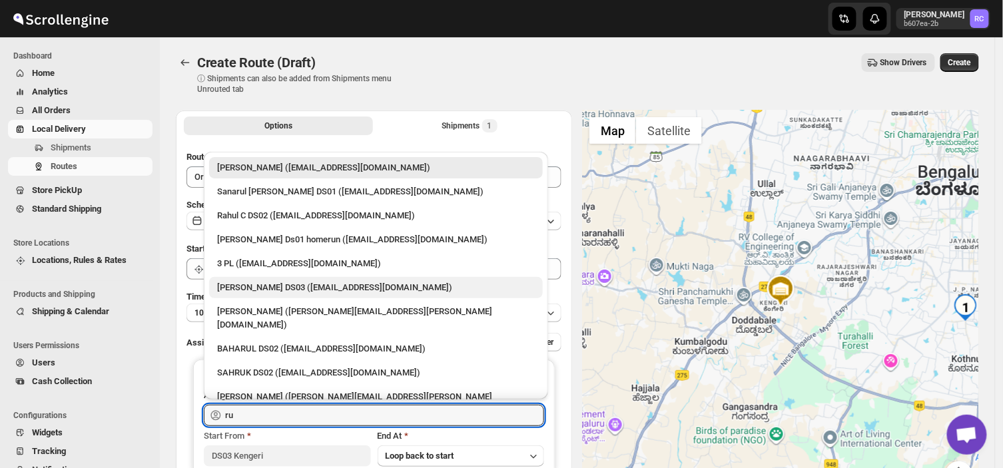
click at [261, 284] on div "[PERSON_NAME] DS03 ([EMAIL_ADDRESS][DOMAIN_NAME])" at bounding box center [376, 287] width 318 height 13
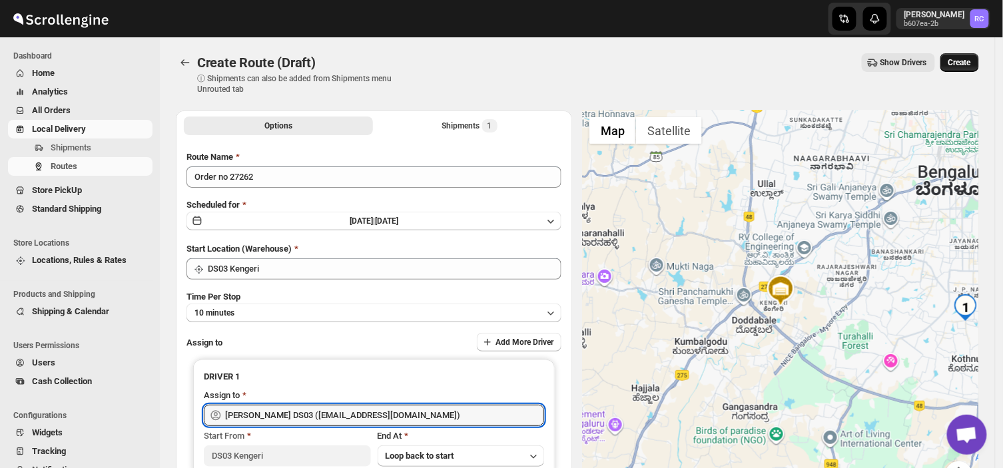
type input "[PERSON_NAME] DS03 ([EMAIL_ADDRESS][DOMAIN_NAME])"
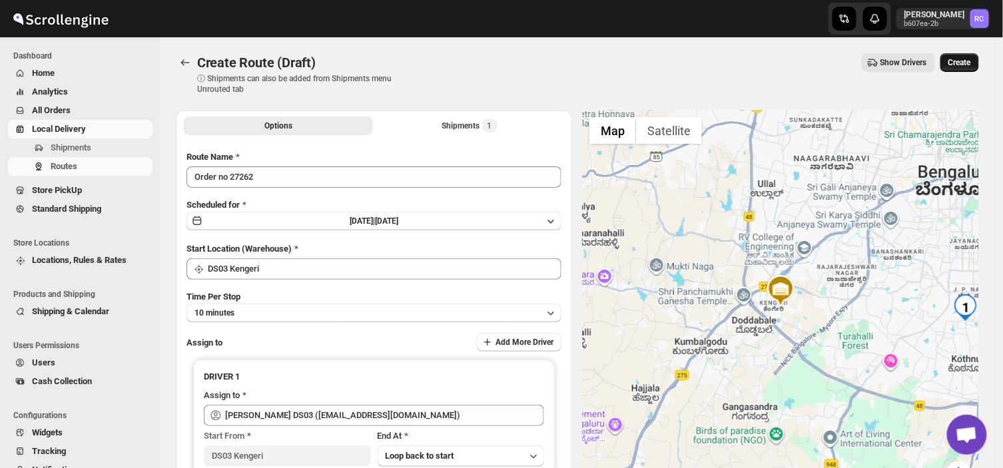
click at [960, 60] on span "Create" at bounding box center [959, 62] width 23 height 11
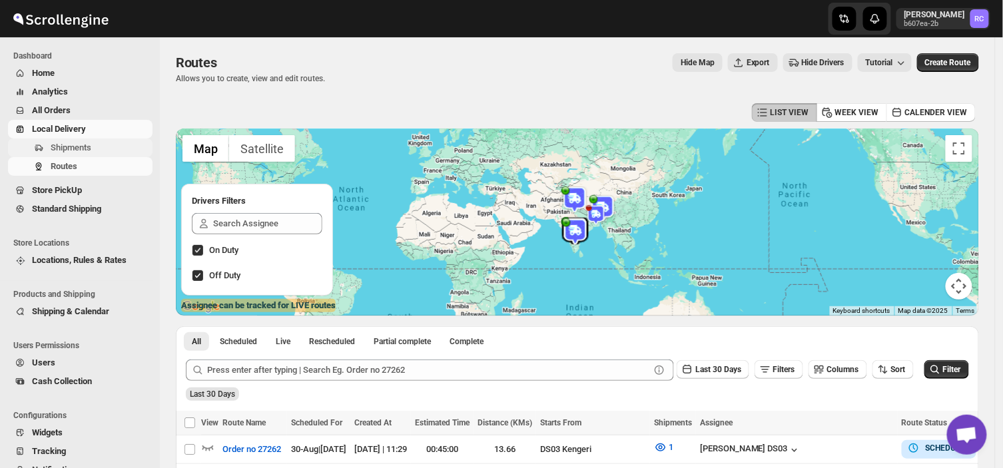
click at [92, 149] on span "Shipments" at bounding box center [100, 147] width 99 height 13
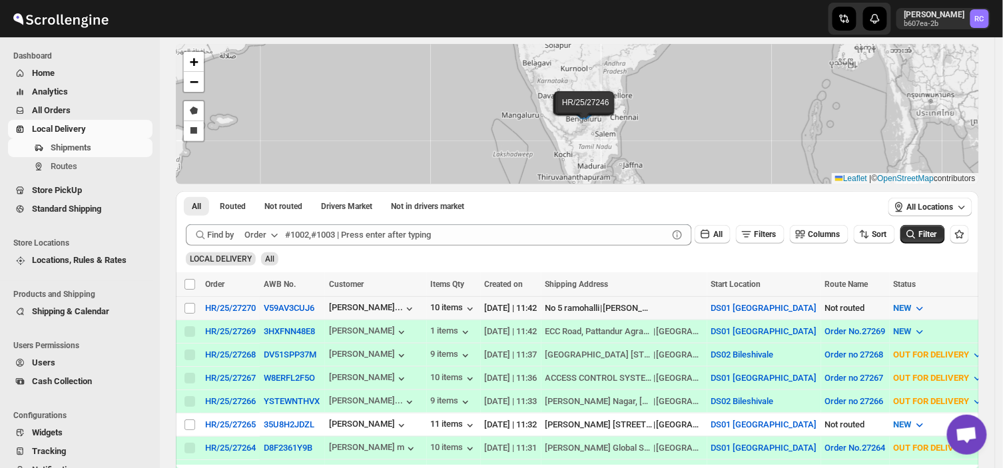
scroll to position [90, 0]
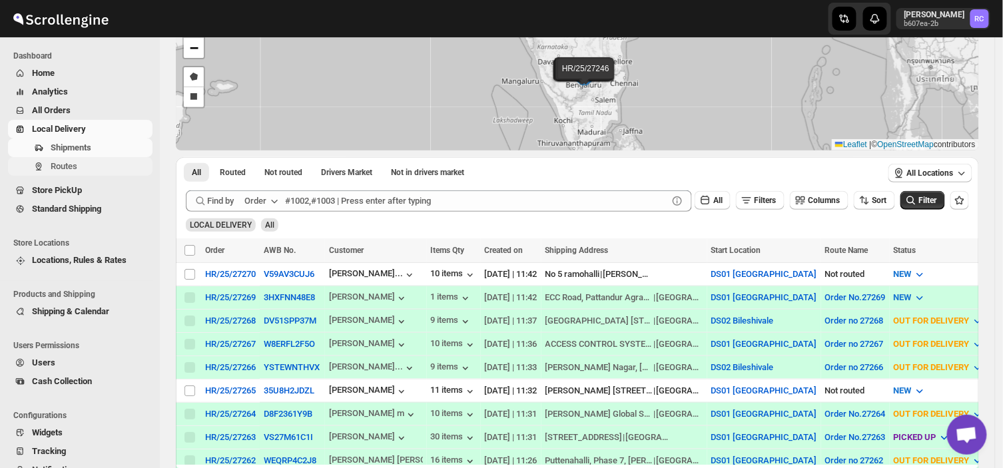
click at [63, 161] on span "Routes" at bounding box center [64, 166] width 27 height 10
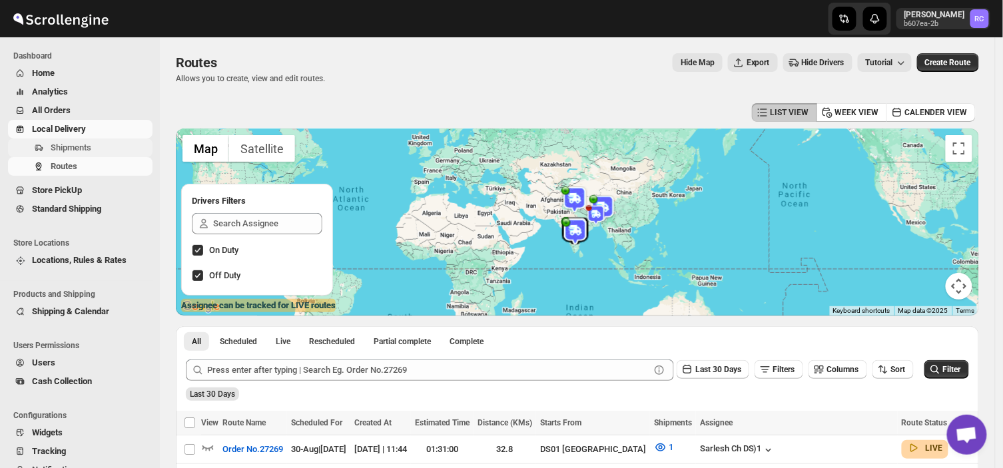
click at [97, 148] on span "Shipments" at bounding box center [100, 147] width 99 height 13
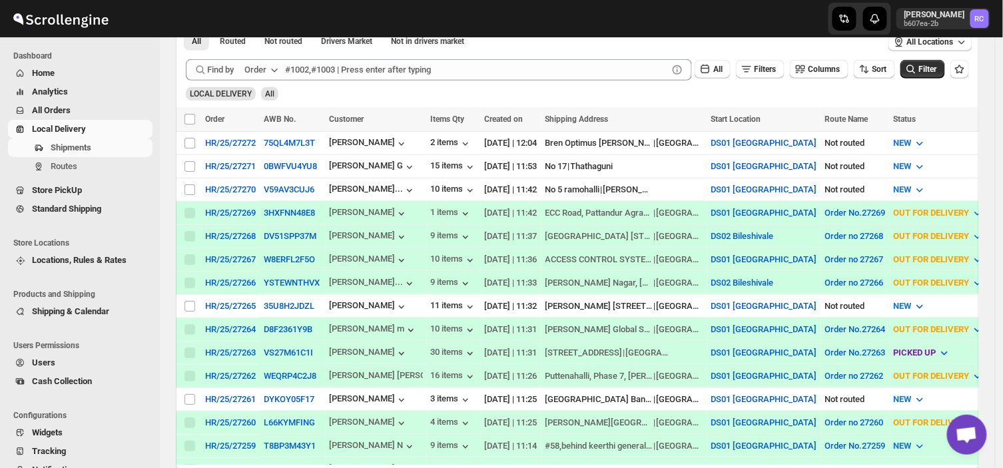
scroll to position [222, 0]
click at [189, 395] on input "Select shipment" at bounding box center [189, 399] width 11 height 11
checkbox input "true"
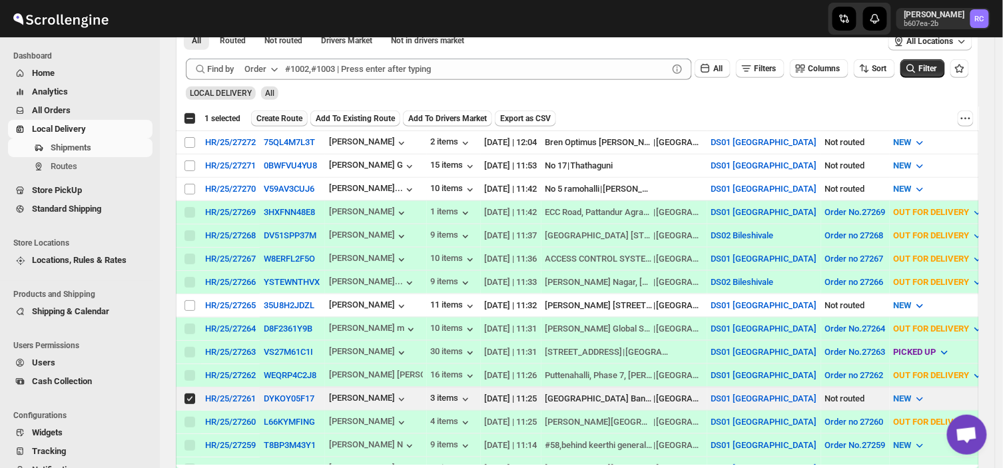
click at [288, 117] on span "Create Route" at bounding box center [279, 118] width 46 height 11
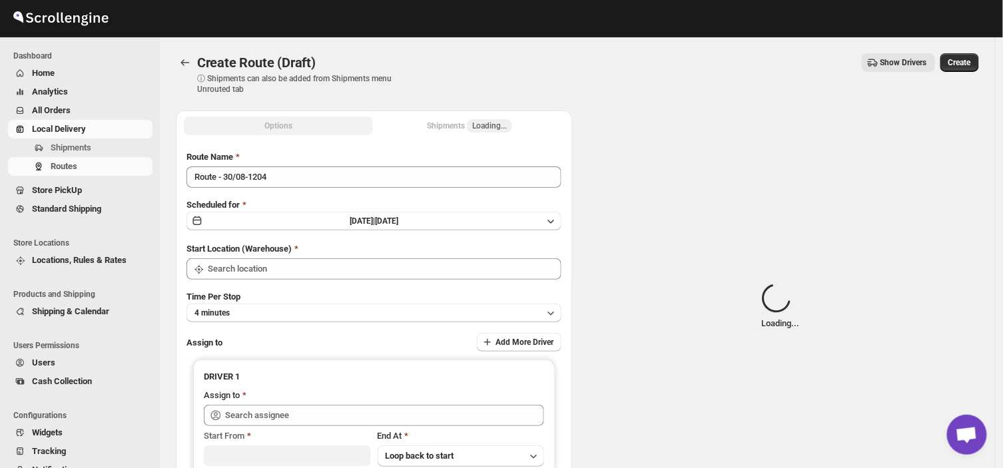
type input "DS01 [GEOGRAPHIC_DATA]"
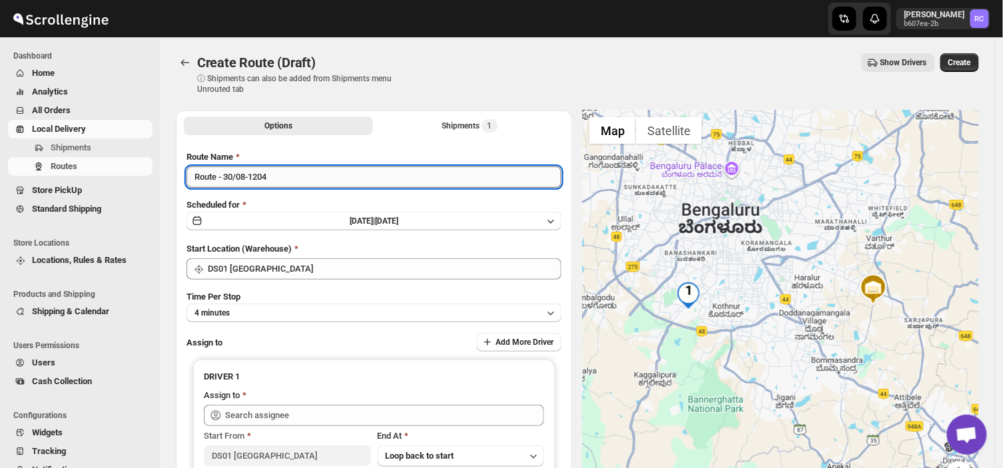
click at [285, 171] on input "Route - 30/08-1204" at bounding box center [373, 176] width 375 height 21
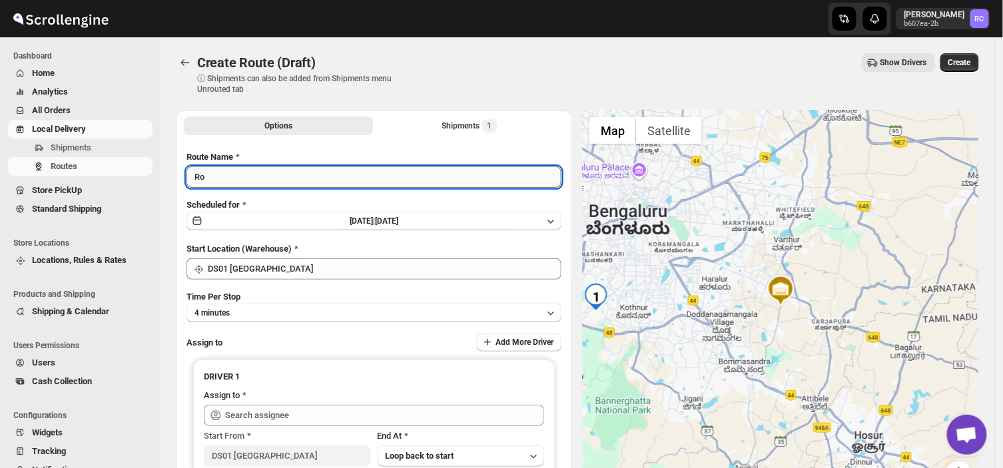
type input "R"
type input "Order no 27261"
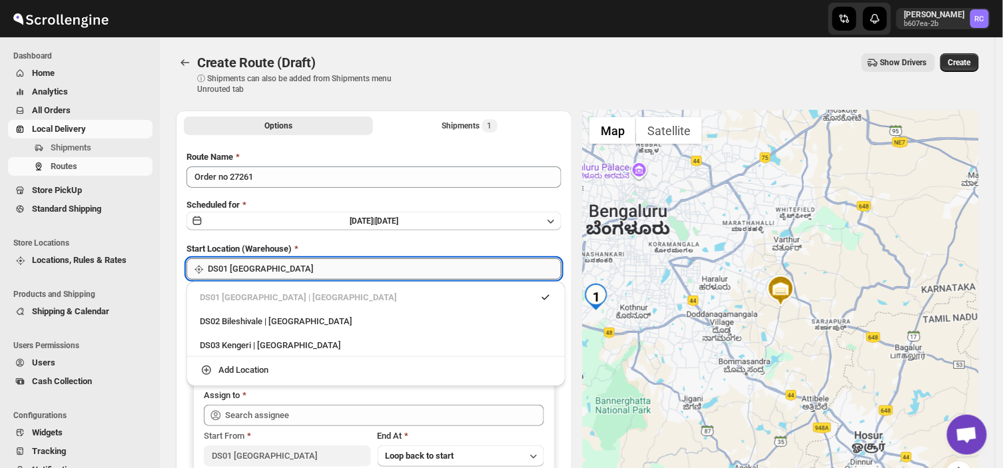
click at [294, 271] on input "DS01 [GEOGRAPHIC_DATA]" at bounding box center [385, 268] width 354 height 21
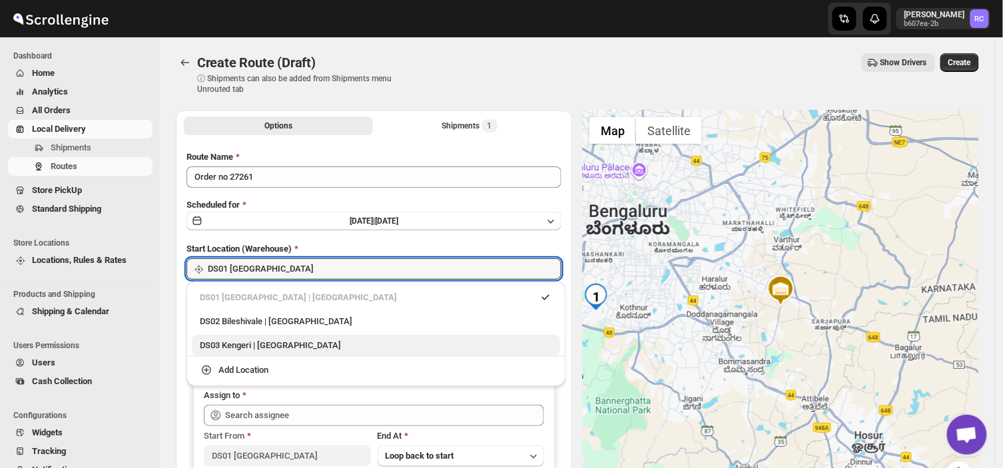
click at [240, 345] on div "DS03 Kengeri | [GEOGRAPHIC_DATA]" at bounding box center [376, 345] width 352 height 13
type input "DS03 Kengeri"
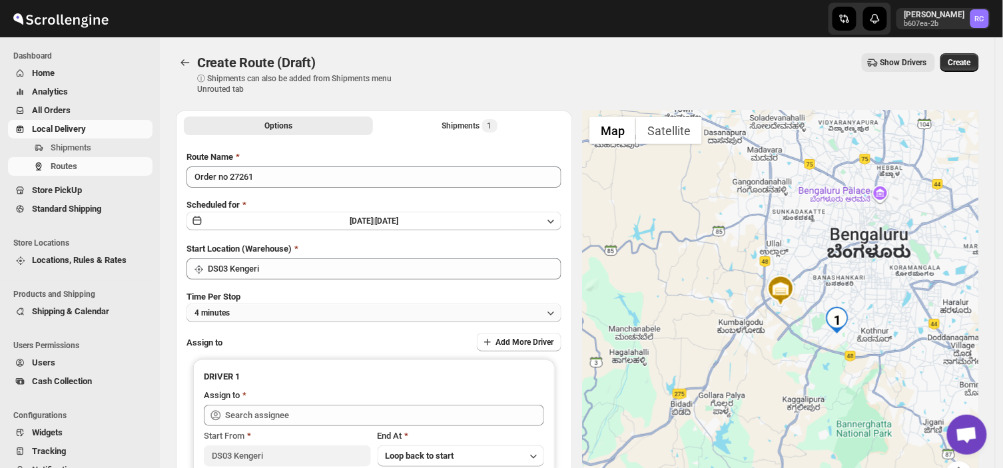
click at [244, 308] on button "4 minutes" at bounding box center [373, 313] width 375 height 19
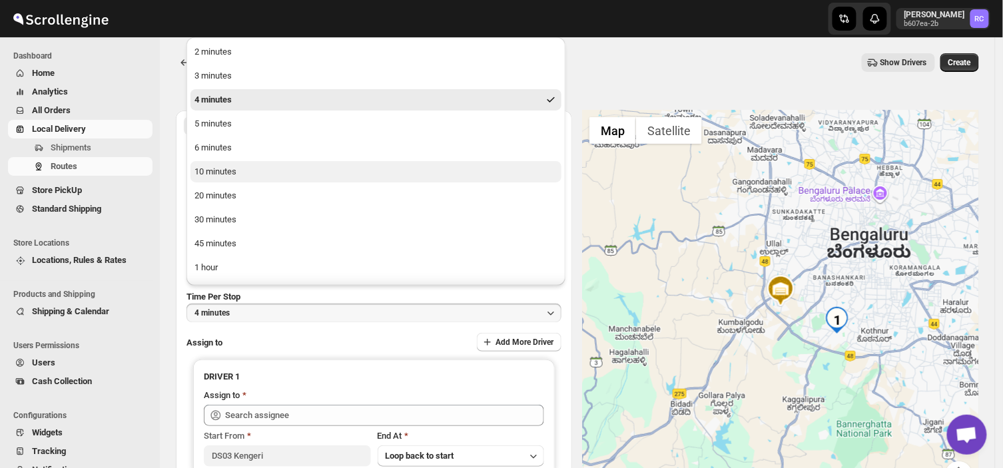
click at [234, 170] on div "10 minutes" at bounding box center [215, 171] width 42 height 13
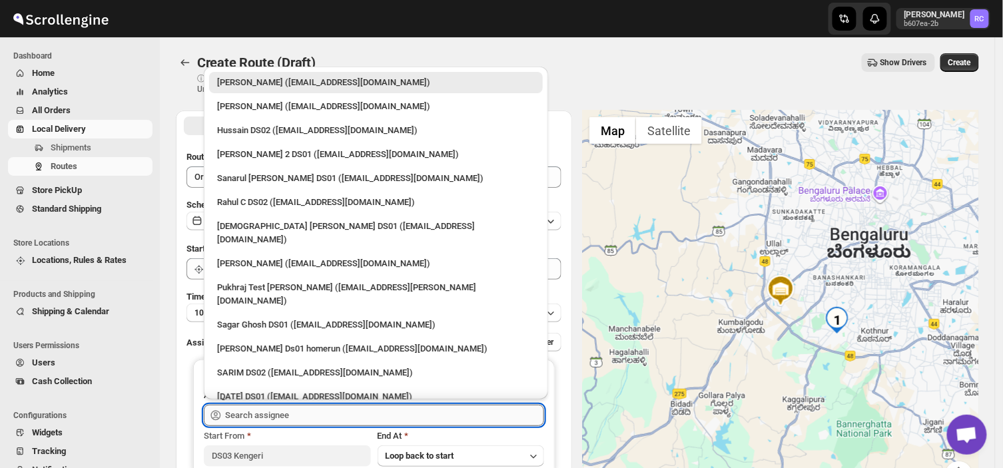
click at [296, 414] on input "text" at bounding box center [384, 415] width 319 height 21
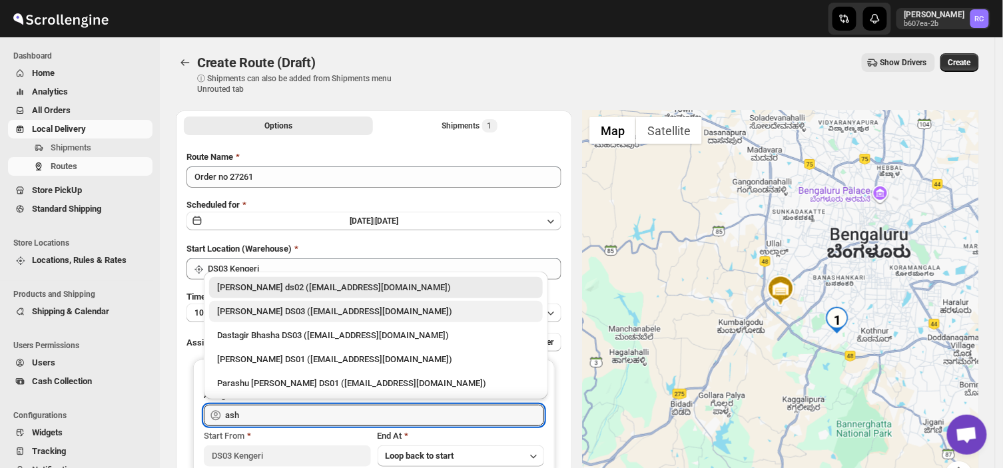
click at [315, 314] on div "[PERSON_NAME] DS03 ([EMAIL_ADDRESS][DOMAIN_NAME])" at bounding box center [376, 311] width 318 height 13
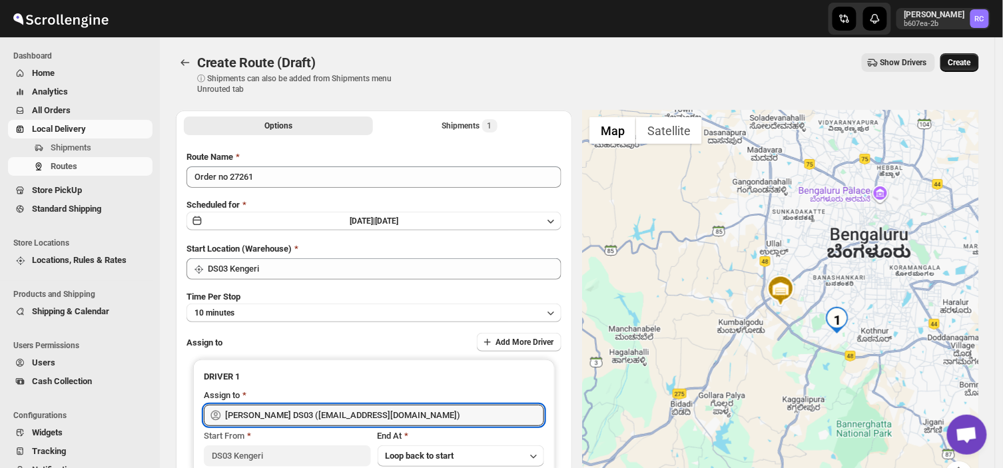
type input "[PERSON_NAME] DS03 ([EMAIL_ADDRESS][DOMAIN_NAME])"
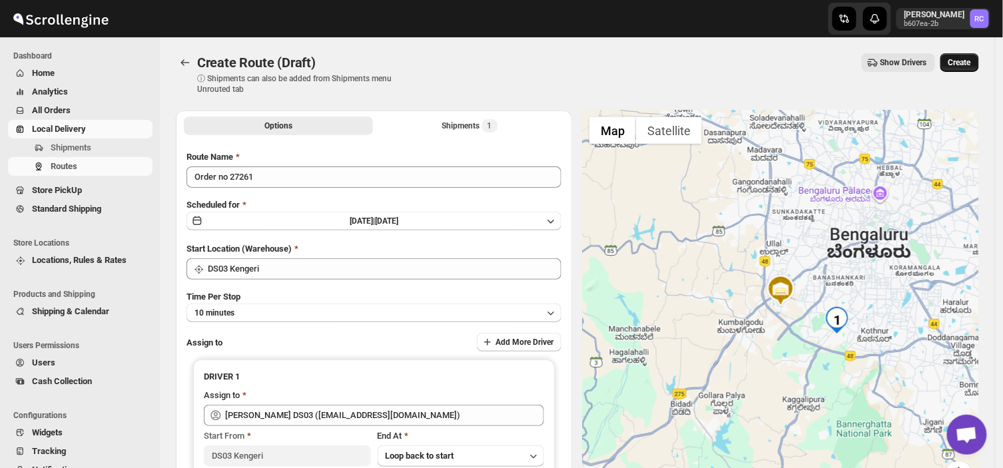
click at [966, 59] on span "Create" at bounding box center [959, 62] width 23 height 11
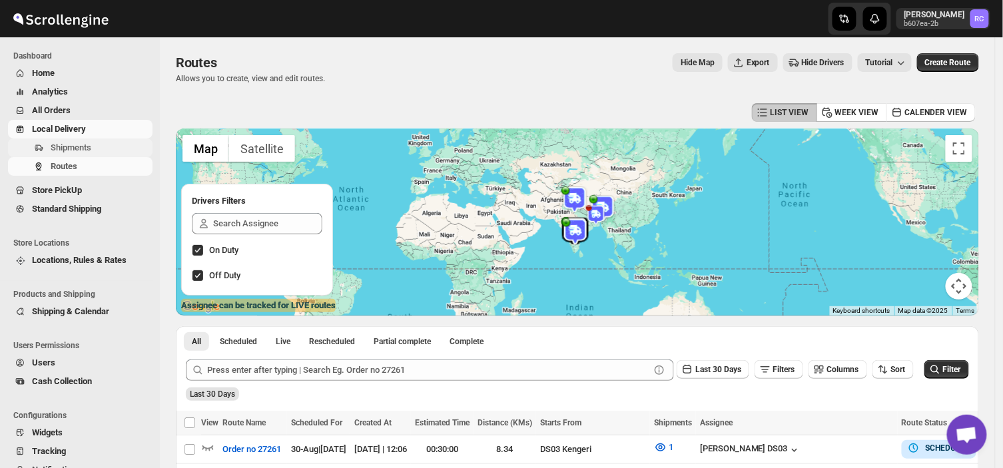
click at [93, 146] on span "Shipments" at bounding box center [100, 147] width 99 height 13
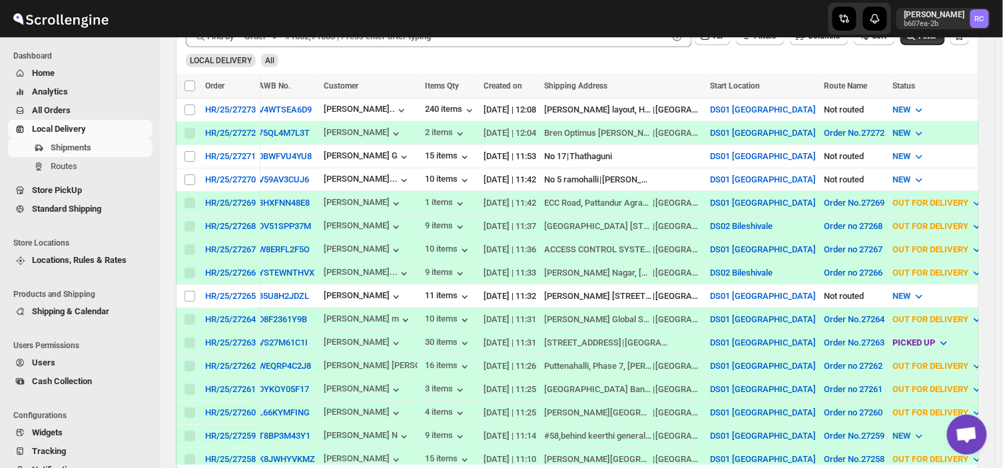
scroll to position [262, 0]
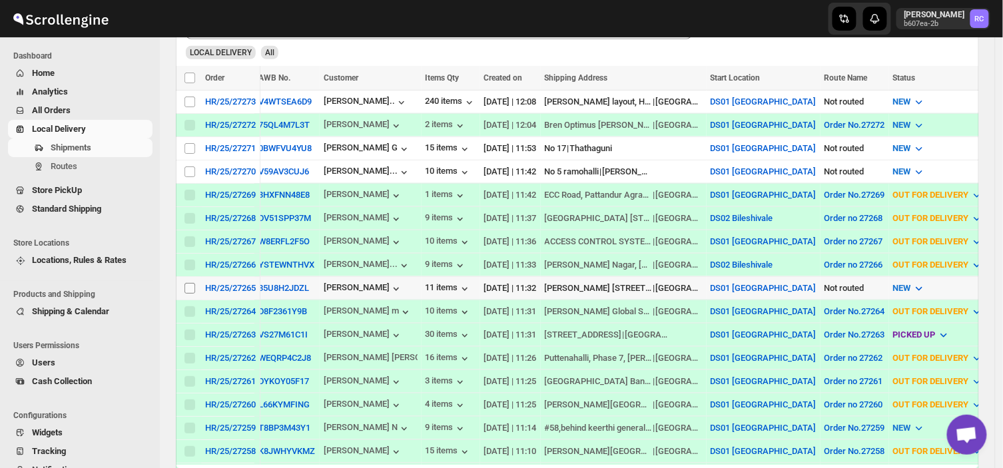
click at [188, 283] on input "Select shipment" at bounding box center [189, 288] width 11 height 11
checkbox input "true"
click at [281, 73] on span "Create Route" at bounding box center [279, 78] width 46 height 11
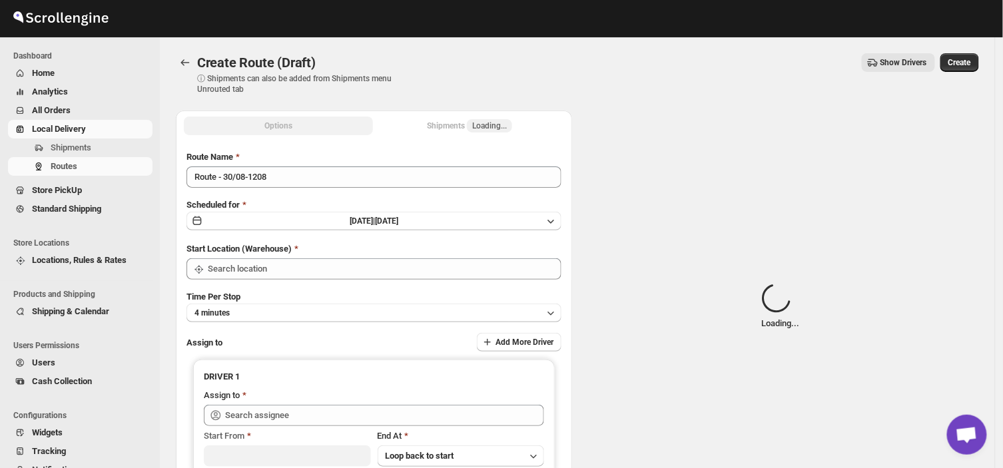
type input "DS01 [GEOGRAPHIC_DATA]"
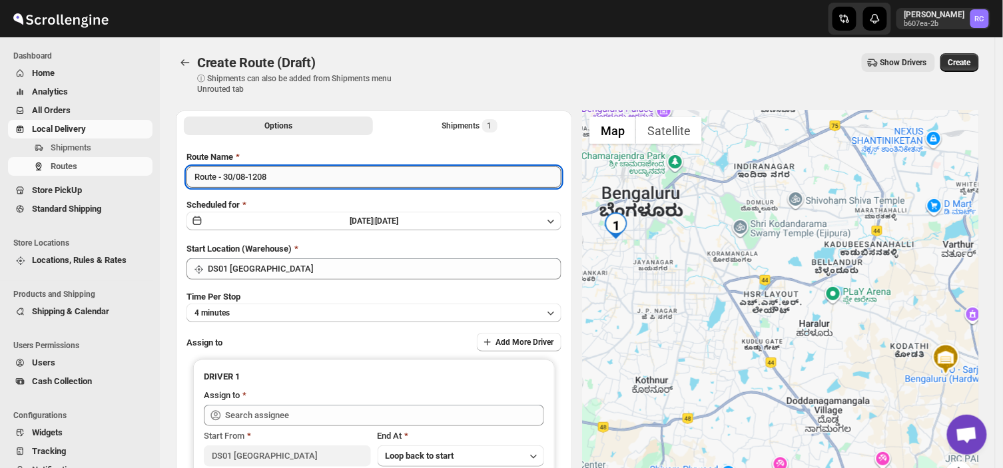
click at [271, 176] on input "Route - 30/08-1208" at bounding box center [373, 176] width 375 height 21
click at [283, 171] on input "Route - 30/08-1208" at bounding box center [373, 176] width 375 height 21
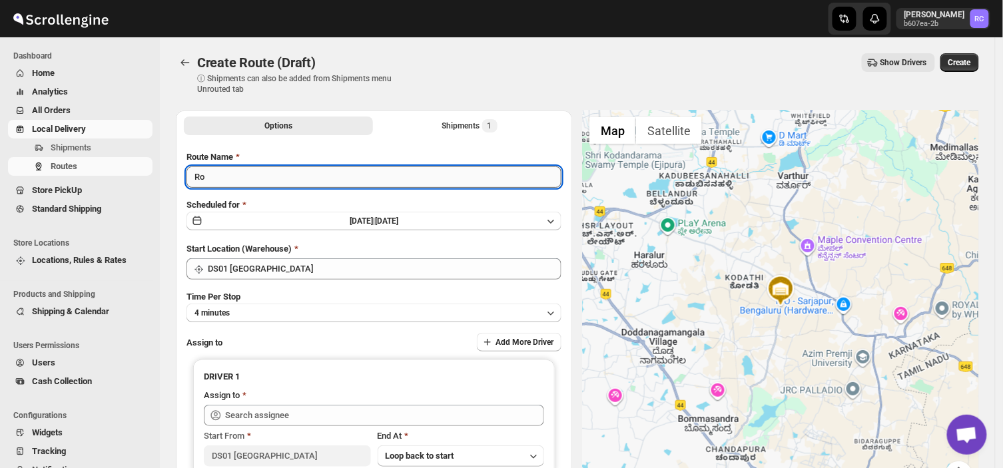
type input "R"
type input "Order no 27265"
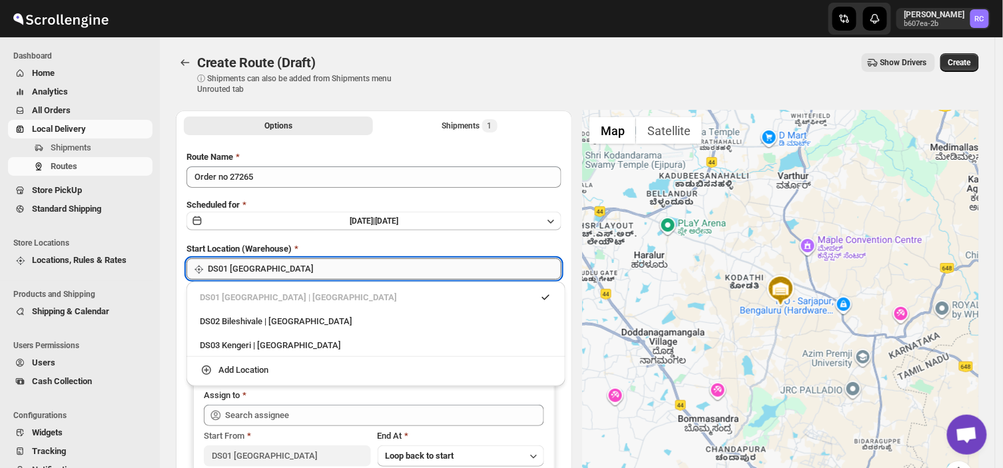
click at [298, 267] on input "DS01 [GEOGRAPHIC_DATA]" at bounding box center [385, 268] width 354 height 21
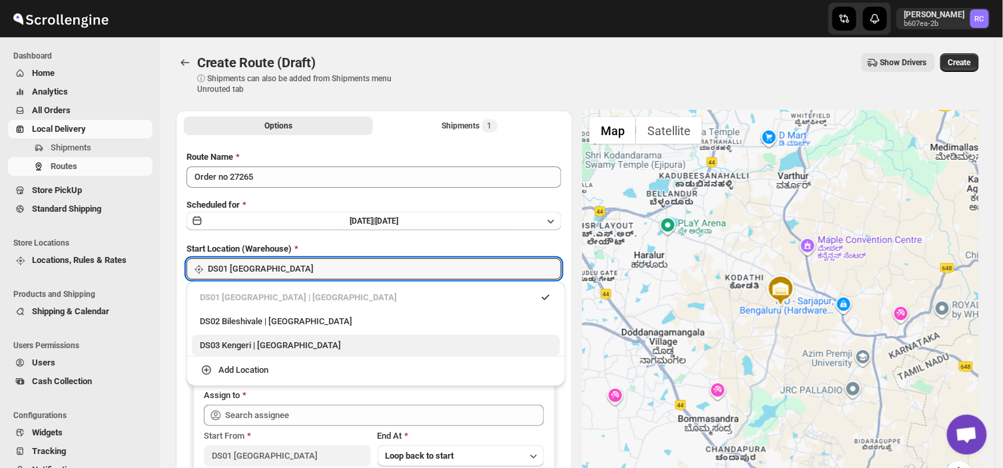
click at [238, 346] on div "DS03 Kengeri | [GEOGRAPHIC_DATA]" at bounding box center [376, 345] width 352 height 13
type input "DS03 Kengeri"
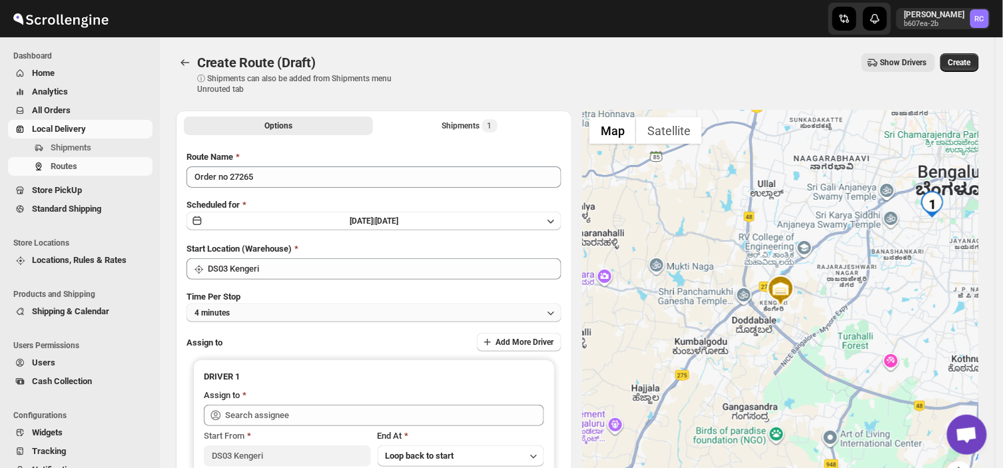
click at [260, 314] on button "4 minutes" at bounding box center [373, 313] width 375 height 19
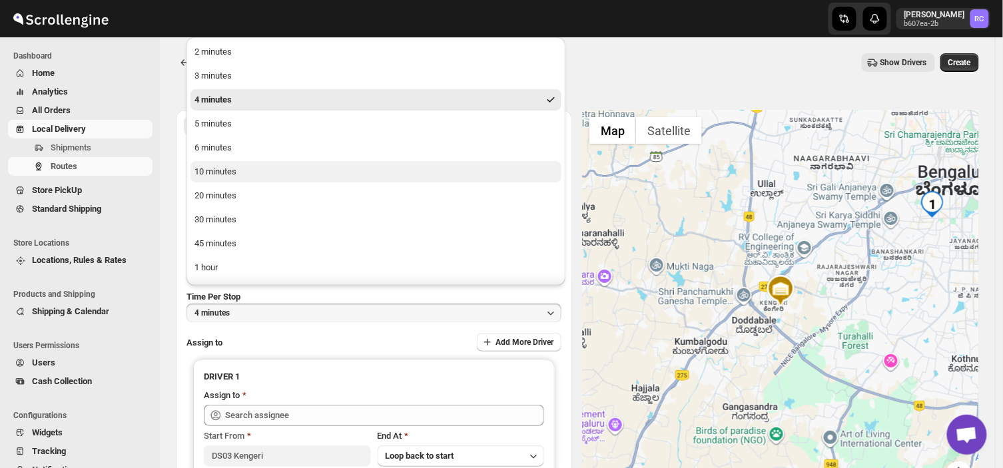
click at [238, 173] on button "10 minutes" at bounding box center [375, 171] width 371 height 21
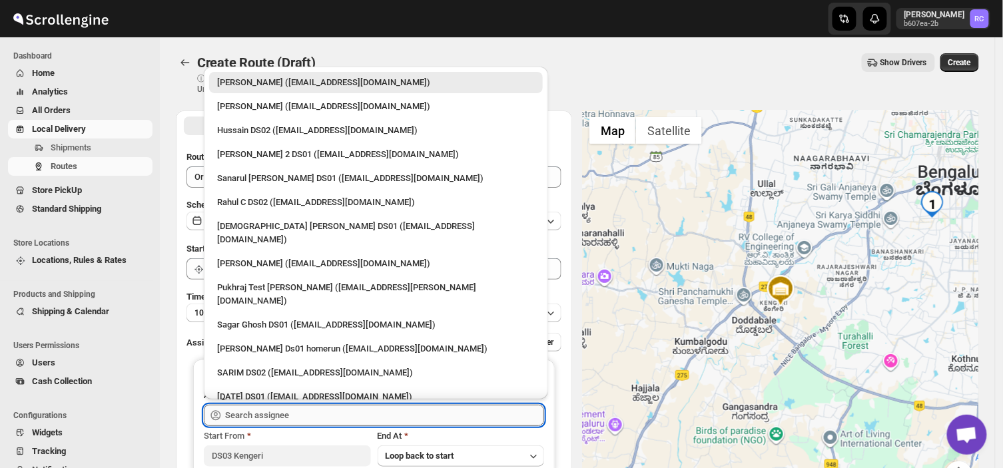
click at [302, 408] on input "text" at bounding box center [384, 415] width 319 height 21
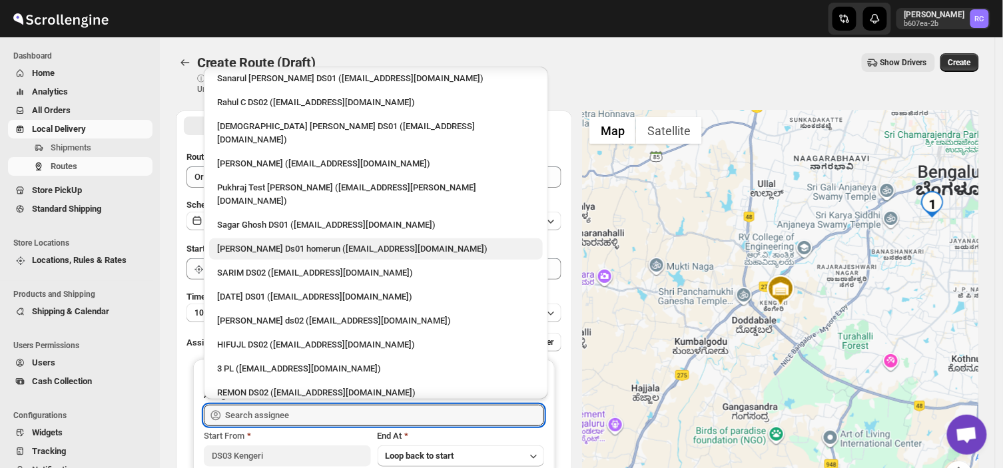
scroll to position [103, 0]
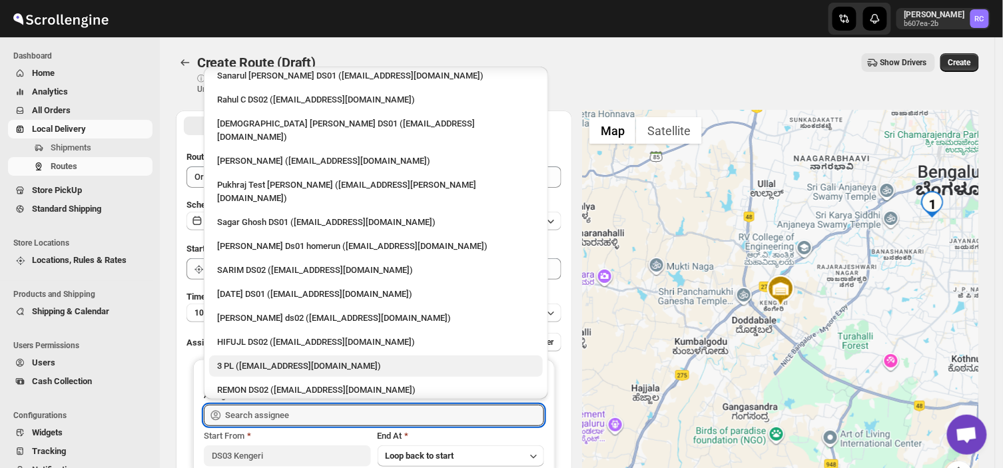
click at [287, 356] on div "3 PL ([EMAIL_ADDRESS][DOMAIN_NAME])" at bounding box center [376, 366] width 334 height 21
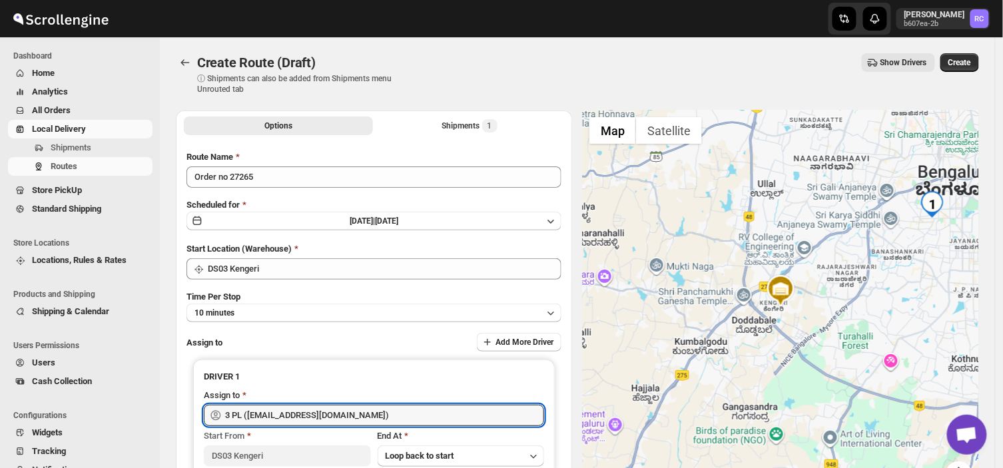
type input "3 PL ([EMAIL_ADDRESS][DOMAIN_NAME])"
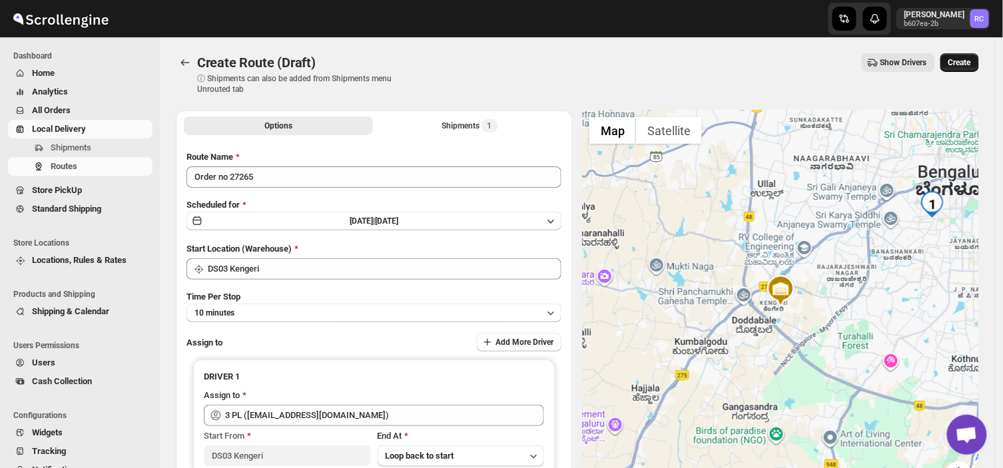
click at [971, 61] on span "Create" at bounding box center [959, 62] width 23 height 11
